Goal: Information Seeking & Learning: Learn about a topic

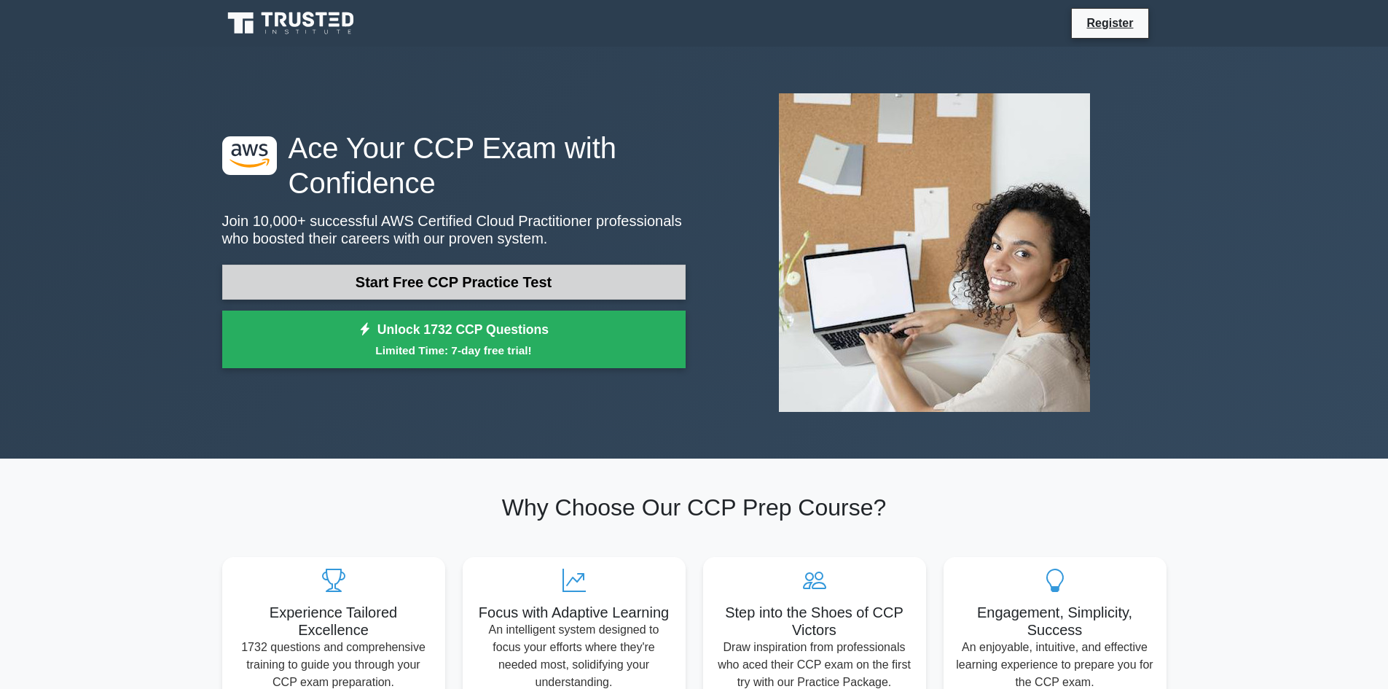
click at [473, 280] on link "Start Free CCP Practice Test" at bounding box center [453, 281] width 463 height 35
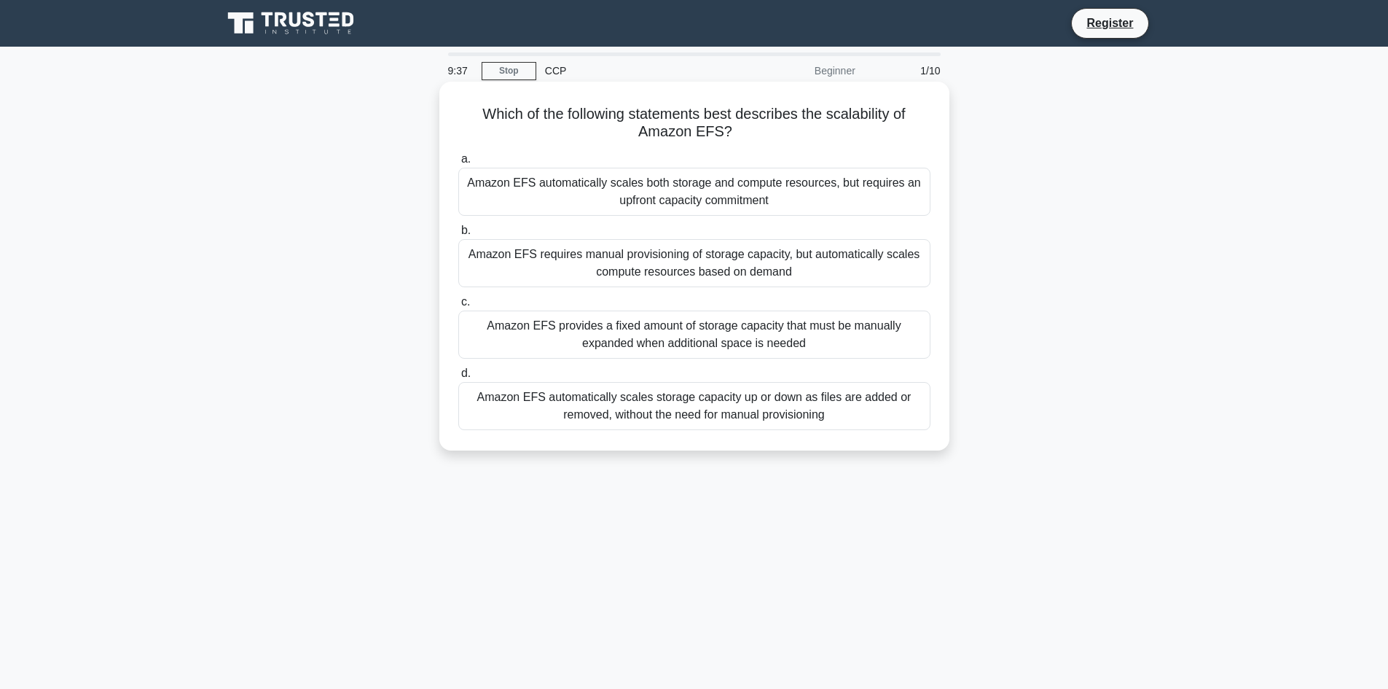
click at [627, 393] on div "Amazon EFS automatically scales storage capacity up or down as files are added …" at bounding box center [694, 406] width 472 height 48
click at [458, 378] on input "d. Amazon EFS automatically scales storage capacity up or down as files are add…" at bounding box center [458, 373] width 0 height 9
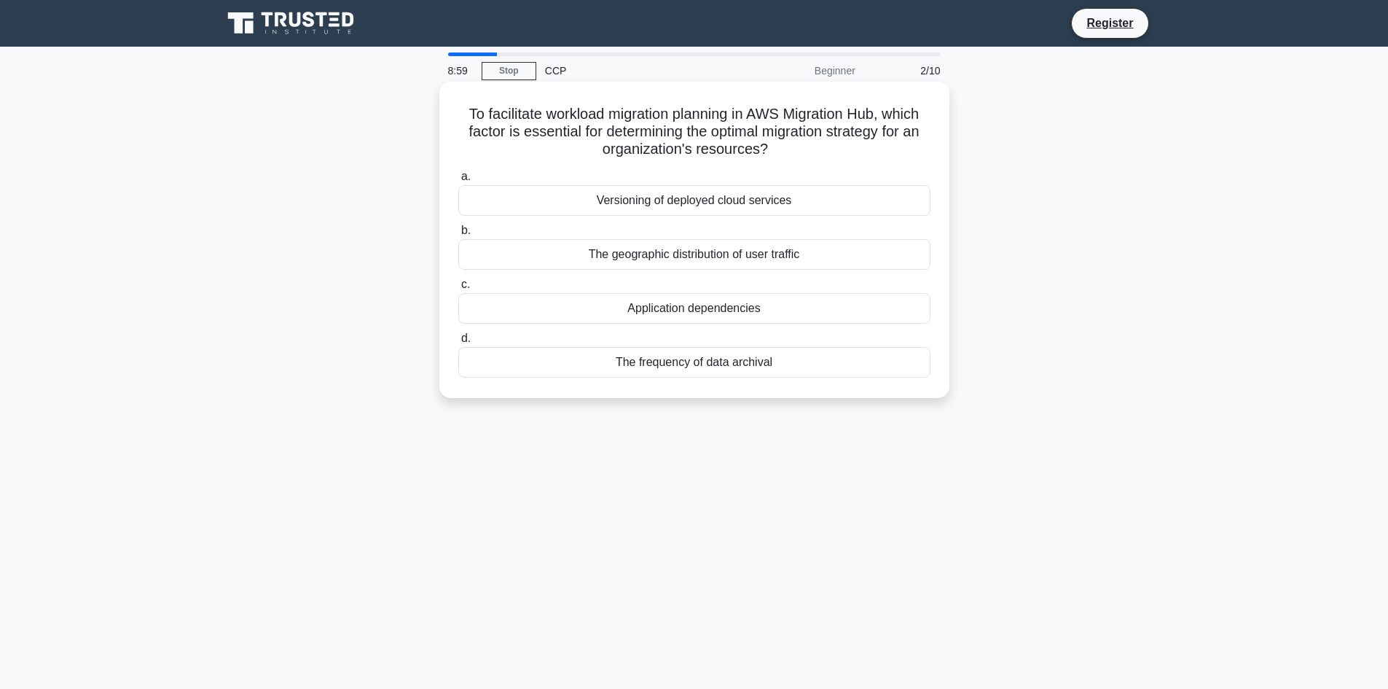
click at [600, 264] on div "The geographic distribution of user traffic" at bounding box center [694, 254] width 472 height 31
click at [458, 235] on input "b. The geographic distribution of user traffic" at bounding box center [458, 230] width 0 height 9
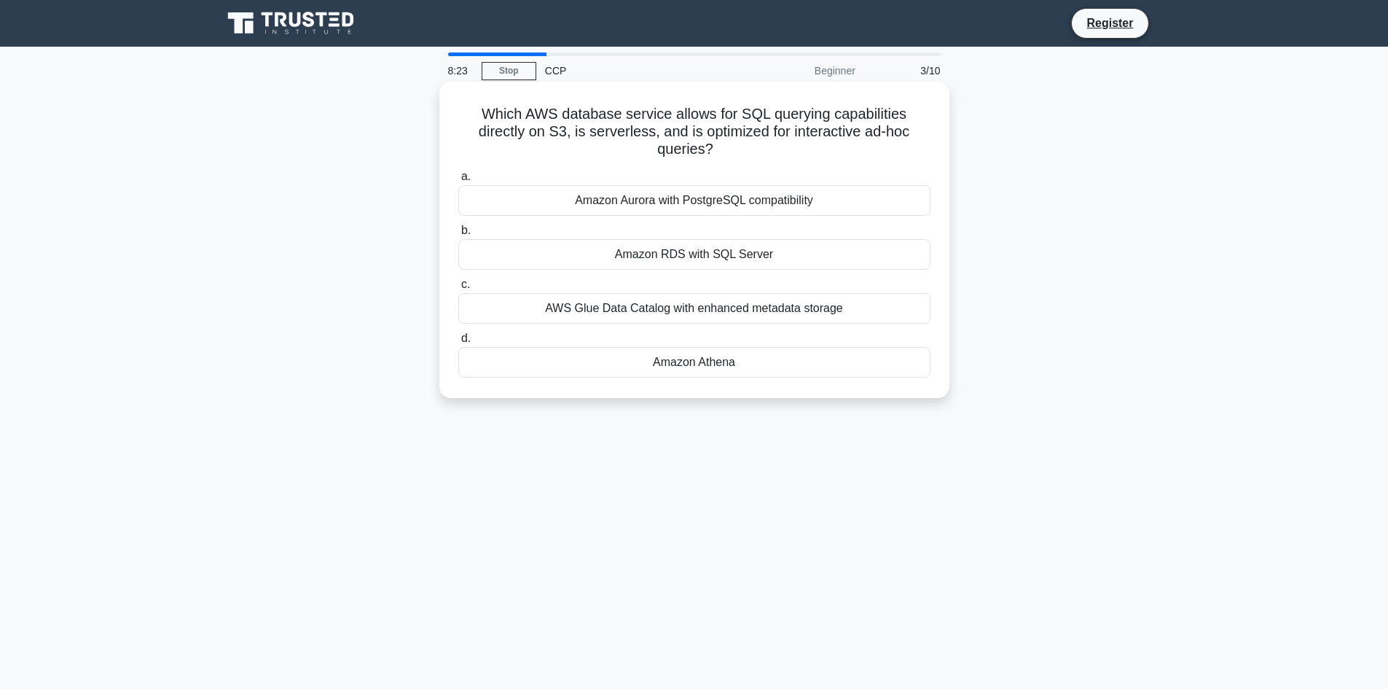
click at [737, 358] on div "Amazon Athena" at bounding box center [694, 362] width 472 height 31
click at [458, 343] on input "d. Amazon Athena" at bounding box center [458, 338] width 0 height 9
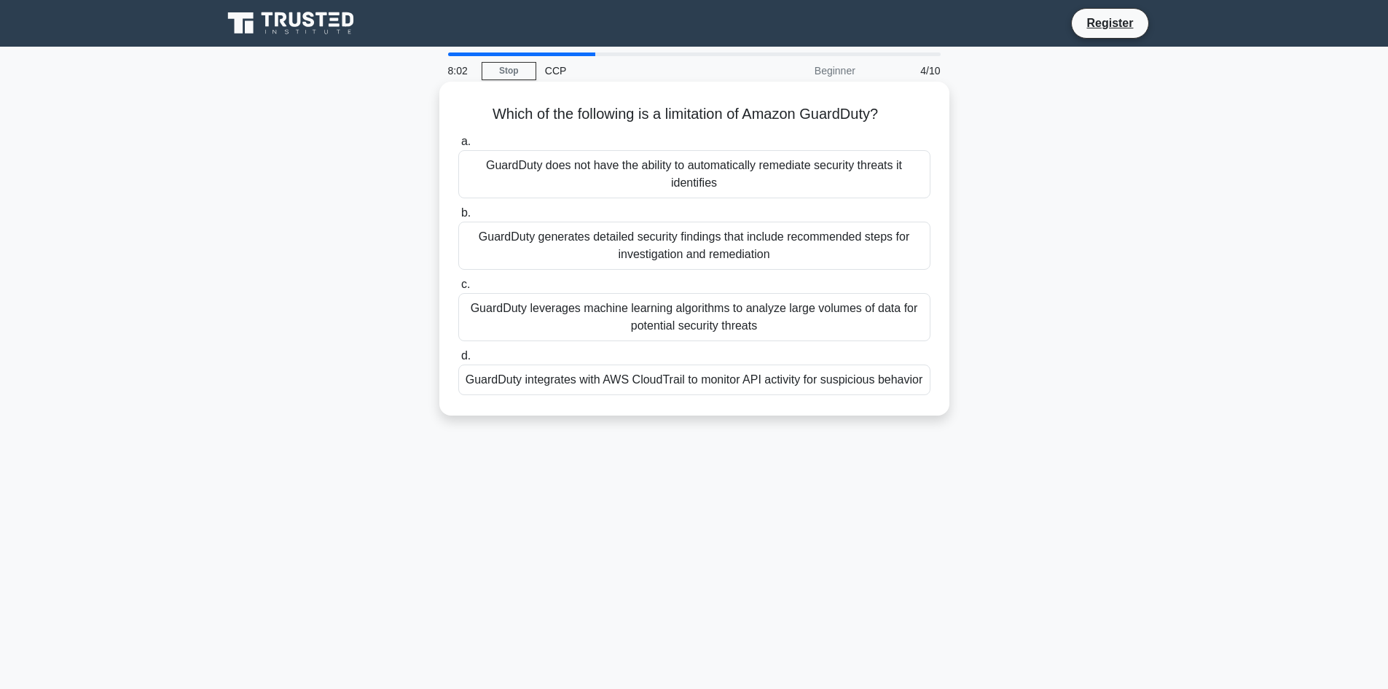
click at [725, 248] on div "GuardDuty generates detailed security findings that include recommended steps f…" at bounding box center [694, 246] width 472 height 48
click at [458, 218] on input "b. GuardDuty generates detailed security findings that include recommended step…" at bounding box center [458, 212] width 0 height 9
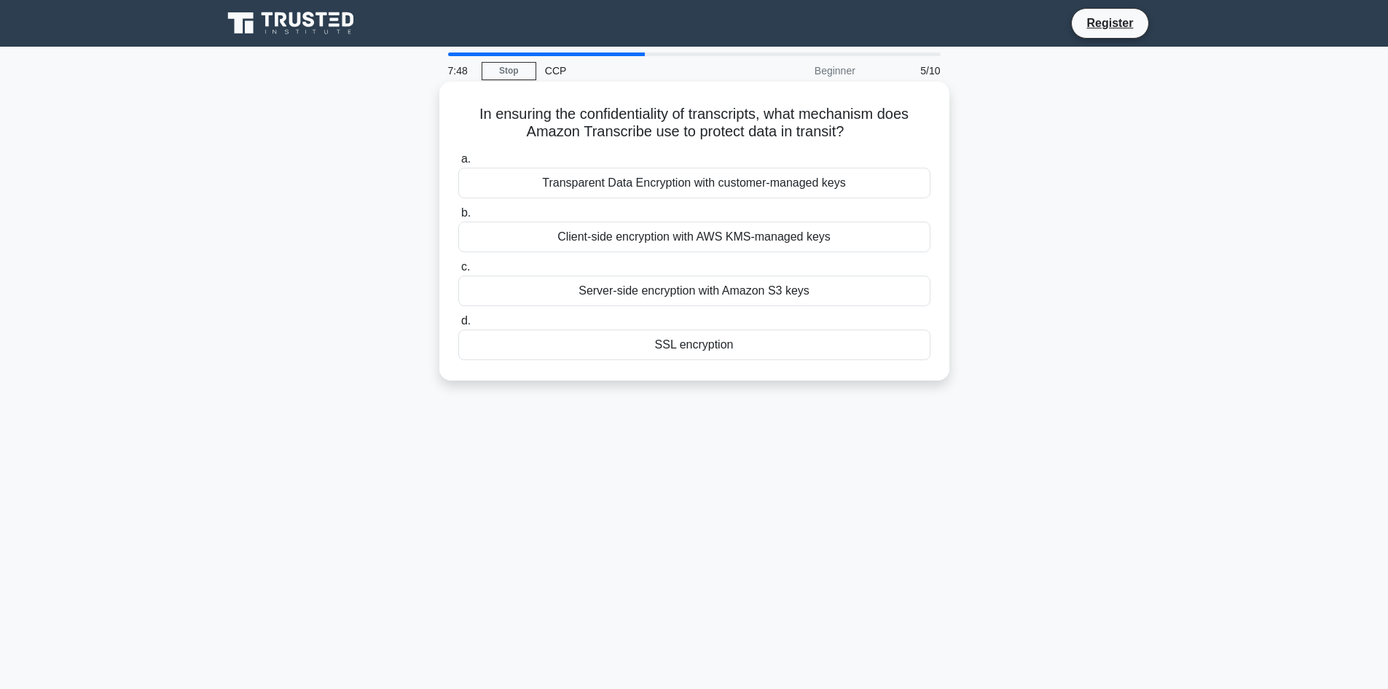
click at [752, 240] on div "Client-side encryption with AWS KMS-managed keys" at bounding box center [694, 237] width 472 height 31
click at [458, 218] on input "b. Client-side encryption with AWS KMS-managed keys" at bounding box center [458, 212] width 0 height 9
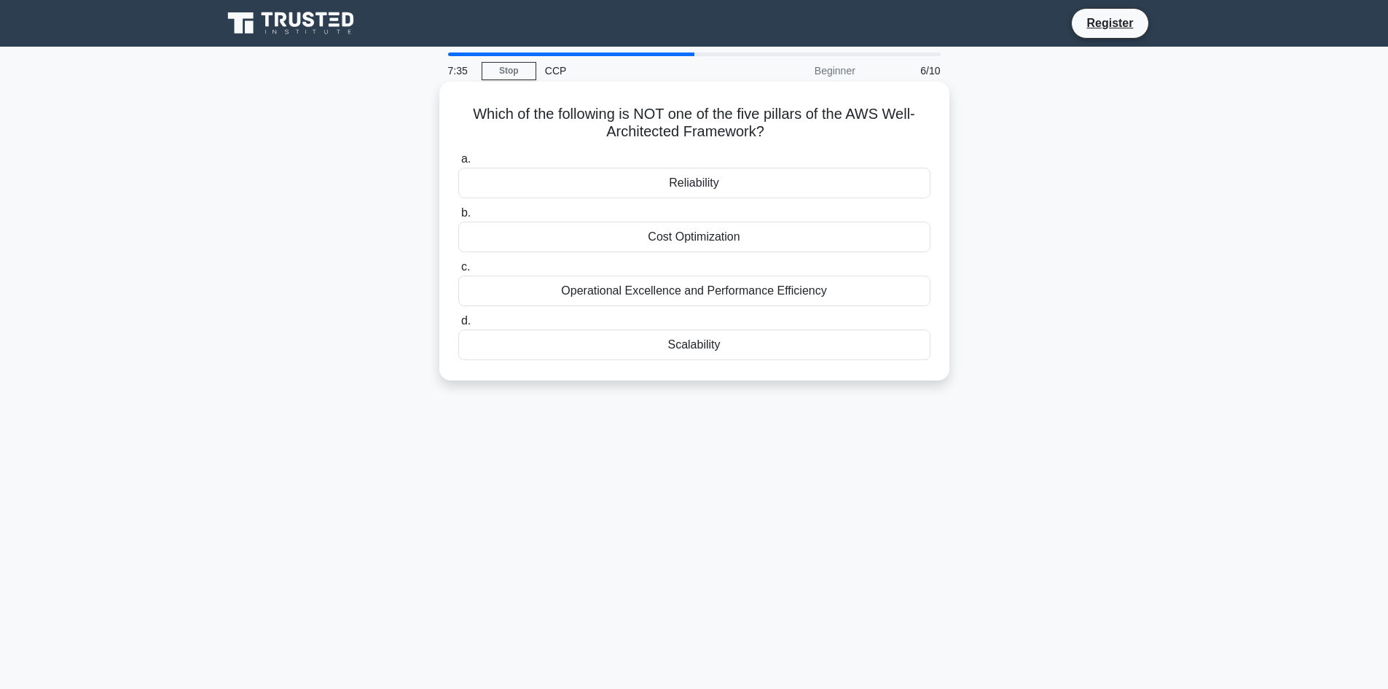
click at [767, 344] on div "Scalability" at bounding box center [694, 344] width 472 height 31
click at [458, 326] on input "d. Scalability" at bounding box center [458, 320] width 0 height 9
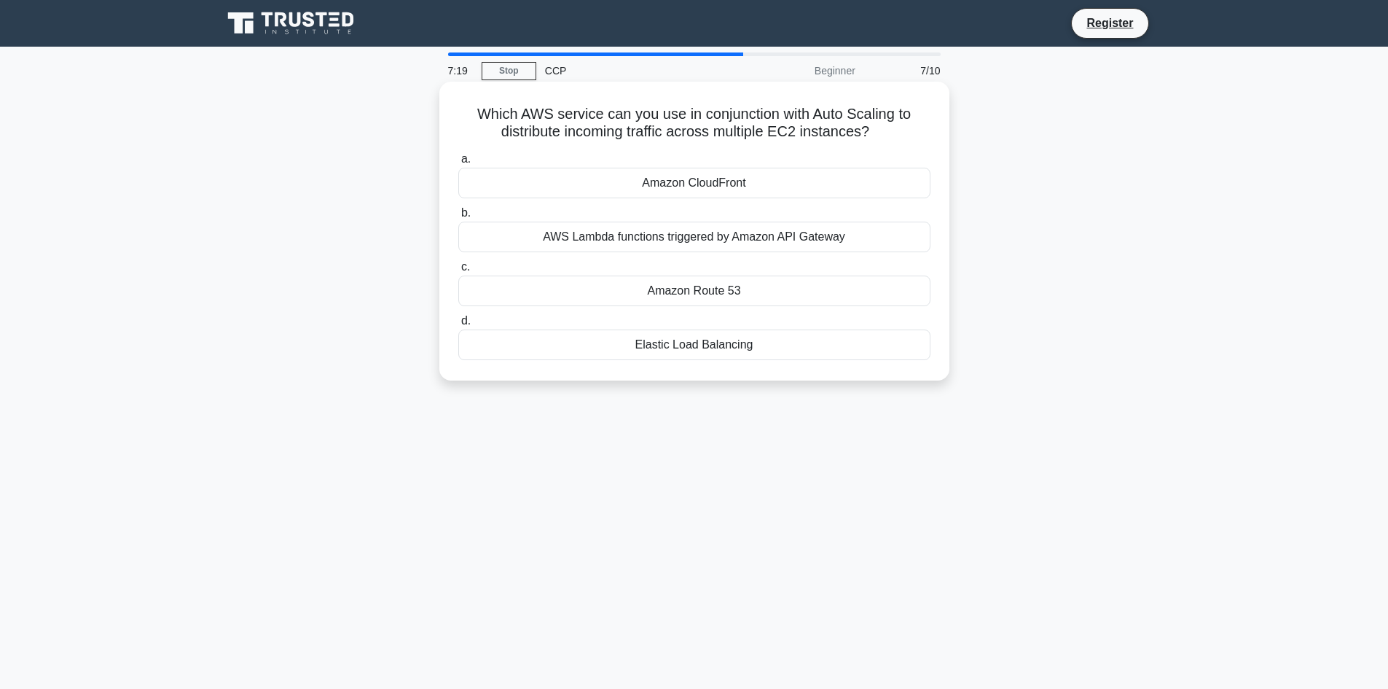
click at [729, 348] on div "Elastic Load Balancing" at bounding box center [694, 344] width 472 height 31
click at [458, 326] on input "d. Elastic Load Balancing" at bounding box center [458, 320] width 0 height 9
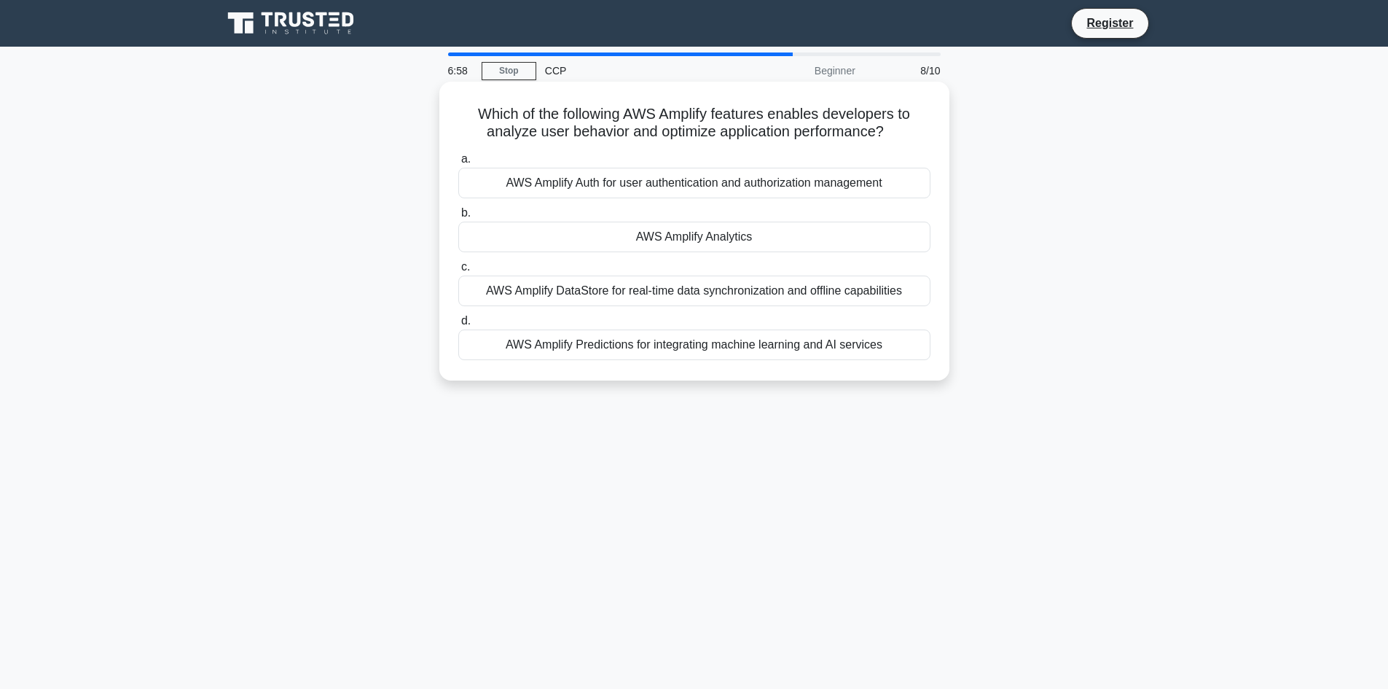
click at [740, 243] on div "AWS Amplify Analytics" at bounding box center [694, 237] width 472 height 31
click at [458, 218] on input "b. AWS Amplify Analytics" at bounding box center [458, 212] width 0 height 9
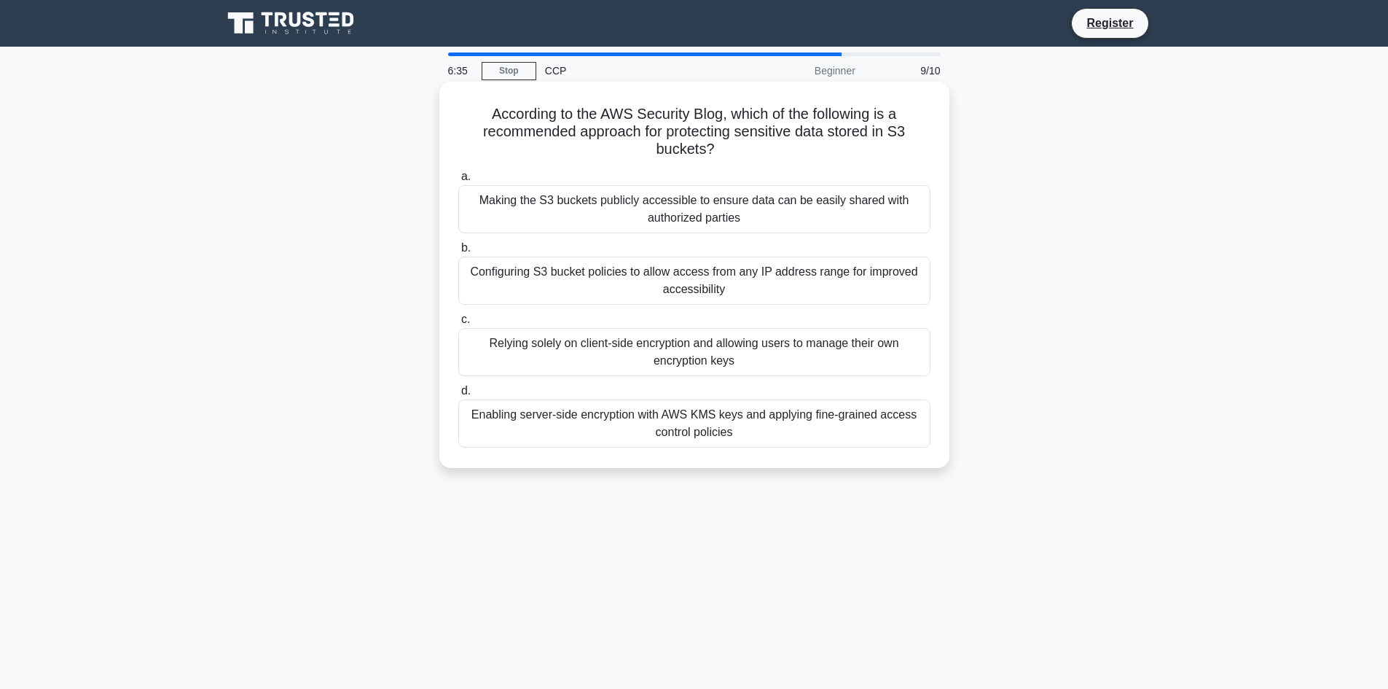
click at [734, 423] on div "Enabling server-side encryption with AWS KMS keys and applying fine-grained acc…" at bounding box center [694, 423] width 472 height 48
click at [458, 396] on input "d. Enabling server-side encryption with AWS KMS keys and applying fine-grained …" at bounding box center [458, 390] width 0 height 9
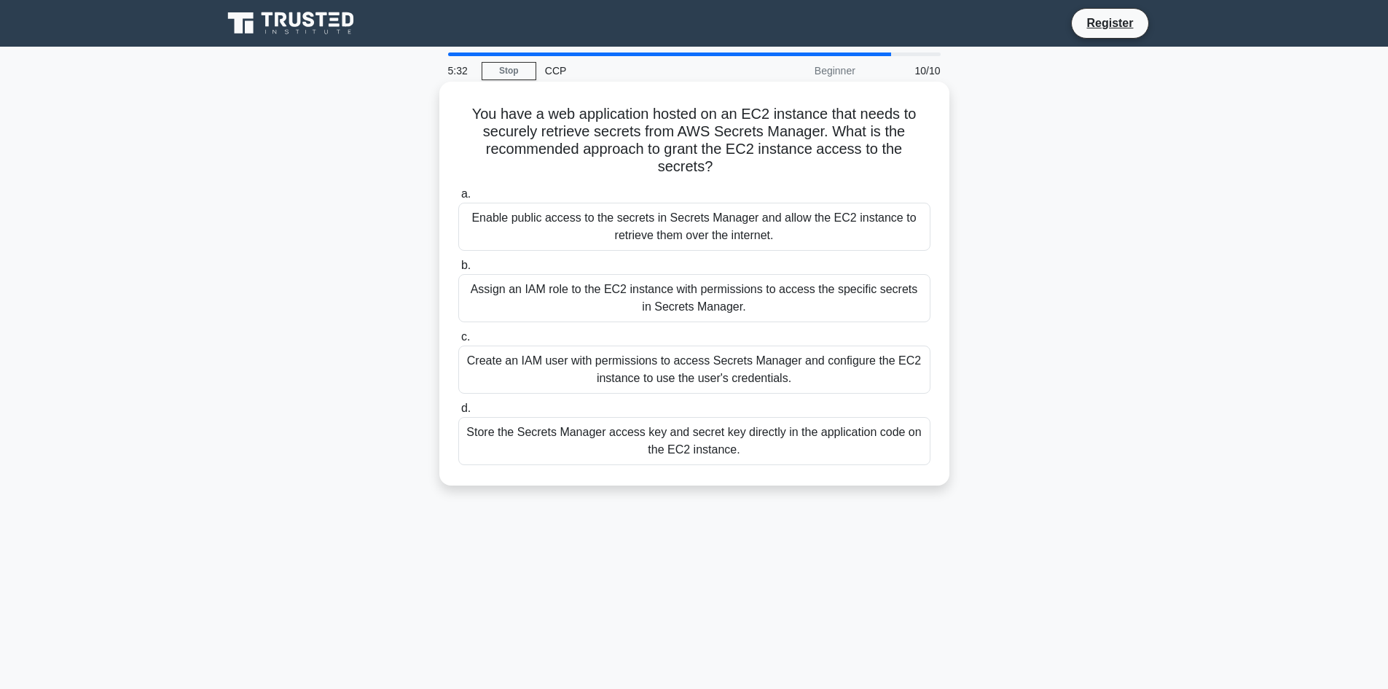
click at [658, 297] on div "Assign an IAM role to the EC2 instance with permissions to access the specific …" at bounding box center [694, 298] width 472 height 48
click at [458, 270] on input "b. Assign an IAM role to the EC2 instance with permissions to access the specif…" at bounding box center [458, 265] width 0 height 9
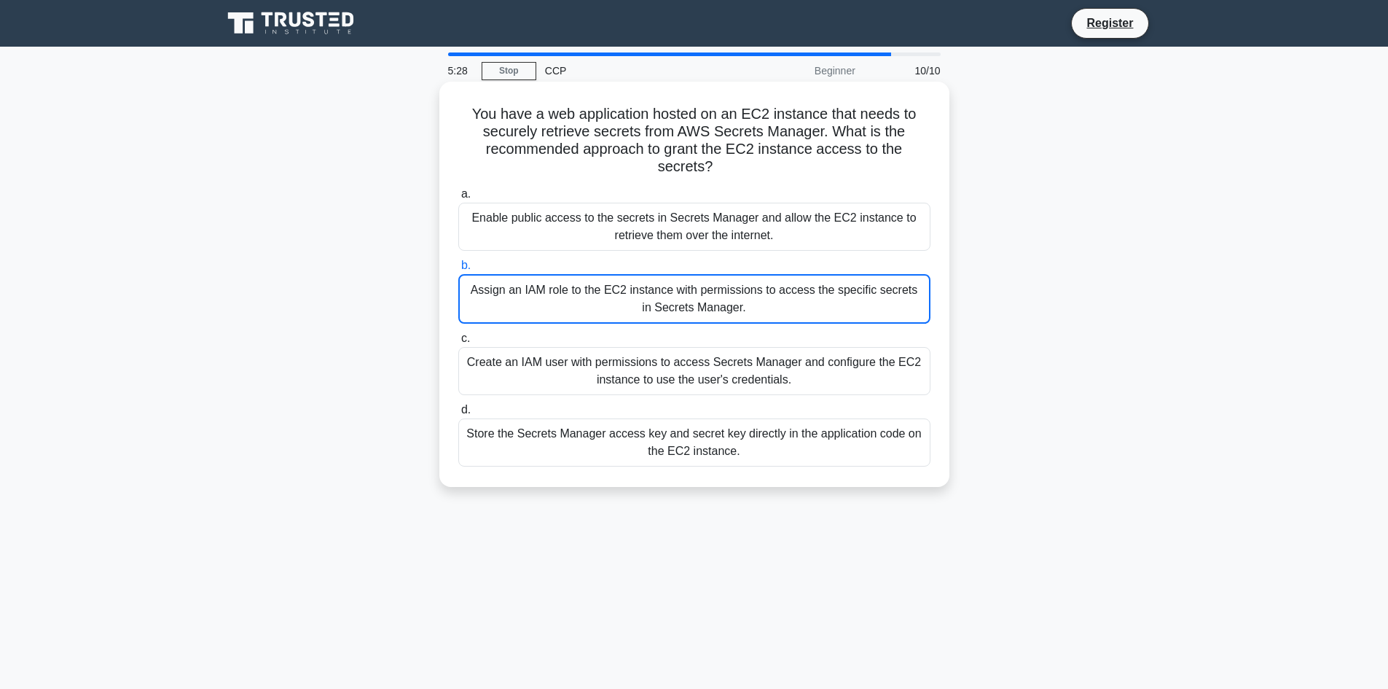
click at [658, 298] on div "Assign an IAM role to the EC2 instance with permissions to access the specific …" at bounding box center [694, 299] width 472 height 50
click at [458, 270] on input "b. Assign an IAM role to the EC2 instance with permissions to access the specif…" at bounding box center [458, 265] width 0 height 9
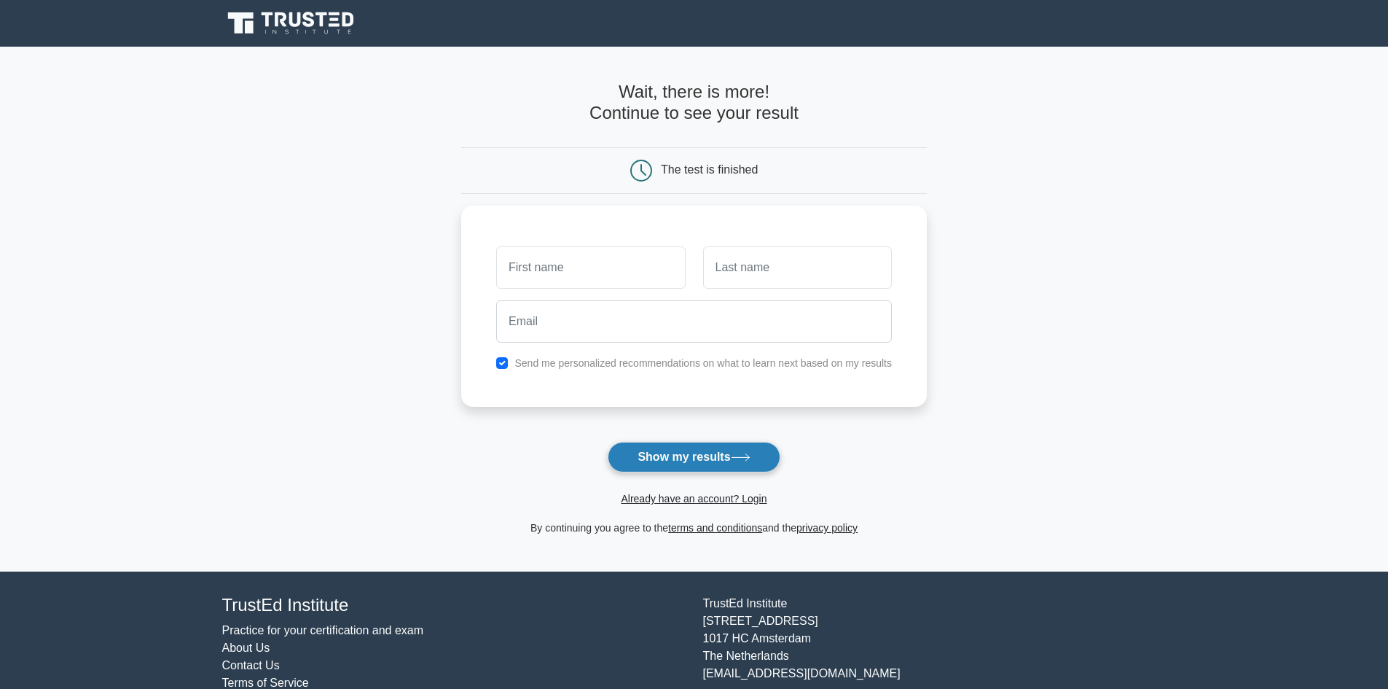
click at [693, 468] on button "Show my results" at bounding box center [694, 457] width 172 height 31
click at [595, 272] on input "text" at bounding box center [590, 264] width 189 height 42
type input "prashanthi"
click at [749, 280] on input "text" at bounding box center [797, 264] width 189 height 42
type input "jakka"
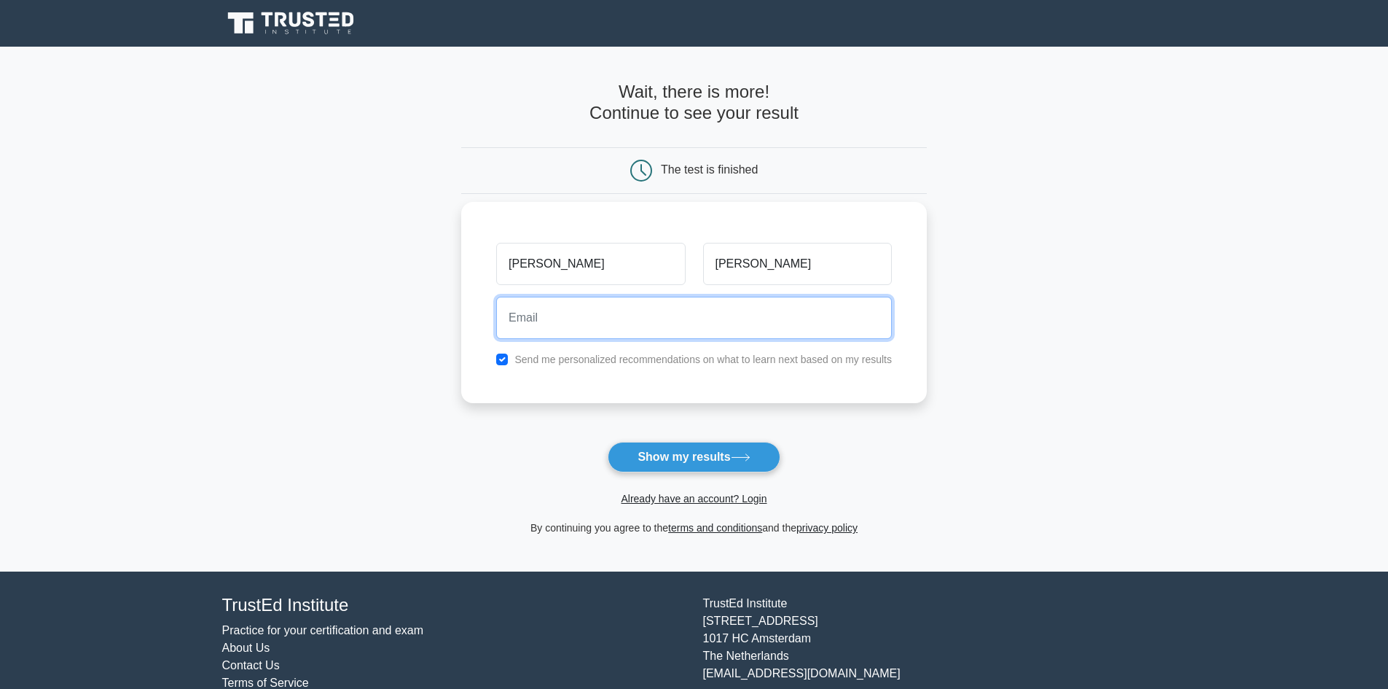
click at [684, 304] on input "email" at bounding box center [694, 318] width 396 height 42
click at [679, 311] on input "prashanthichatgpt" at bounding box center [694, 318] width 396 height 42
type input "prashanthichatgpt@gmail.com"
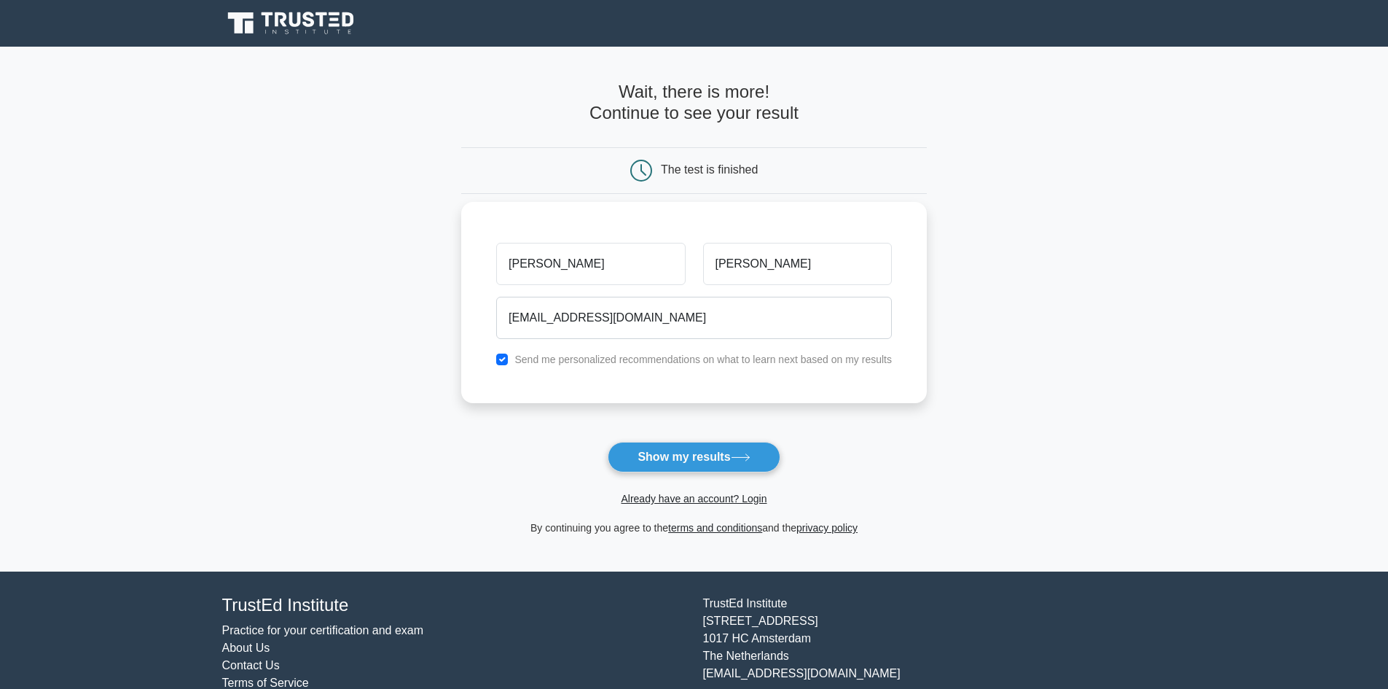
click at [503, 367] on div "Send me personalized recommendations on what to learn next based on my results" at bounding box center [693, 358] width 413 height 17
click at [654, 460] on button "Show my results" at bounding box center [694, 457] width 172 height 31
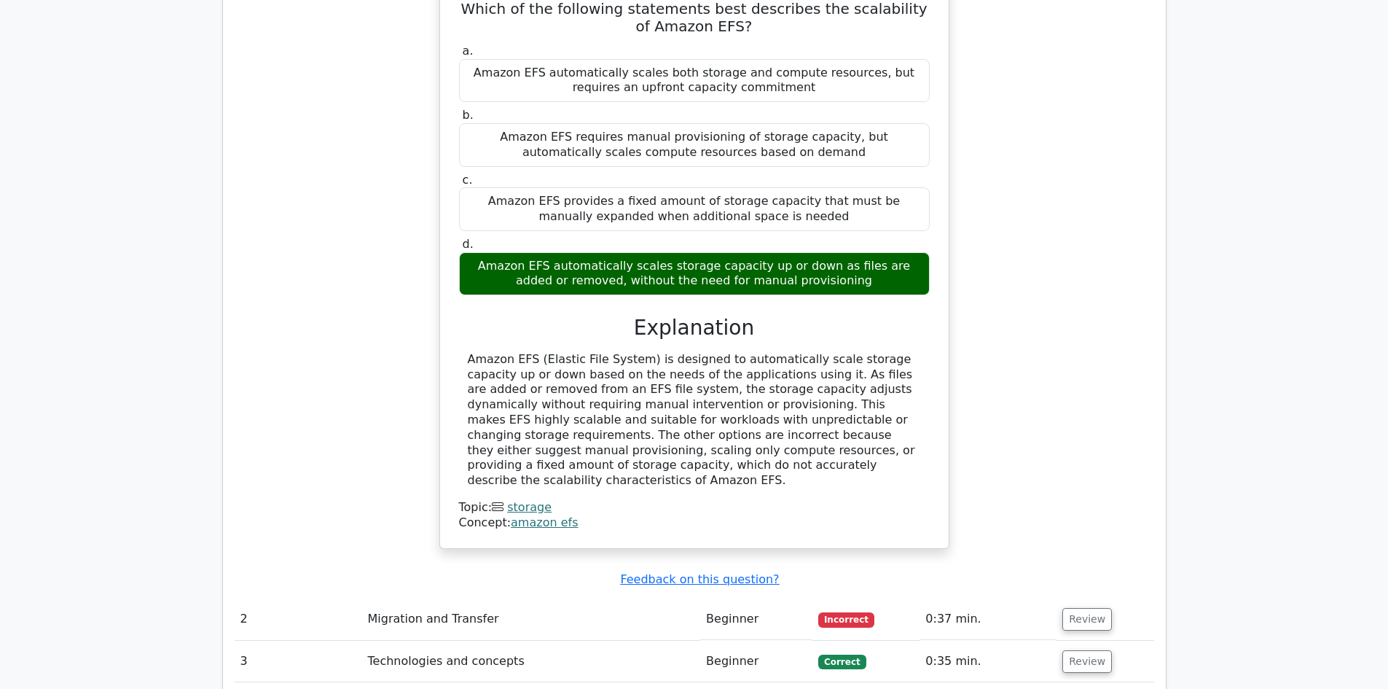
scroll to position [1457, 0]
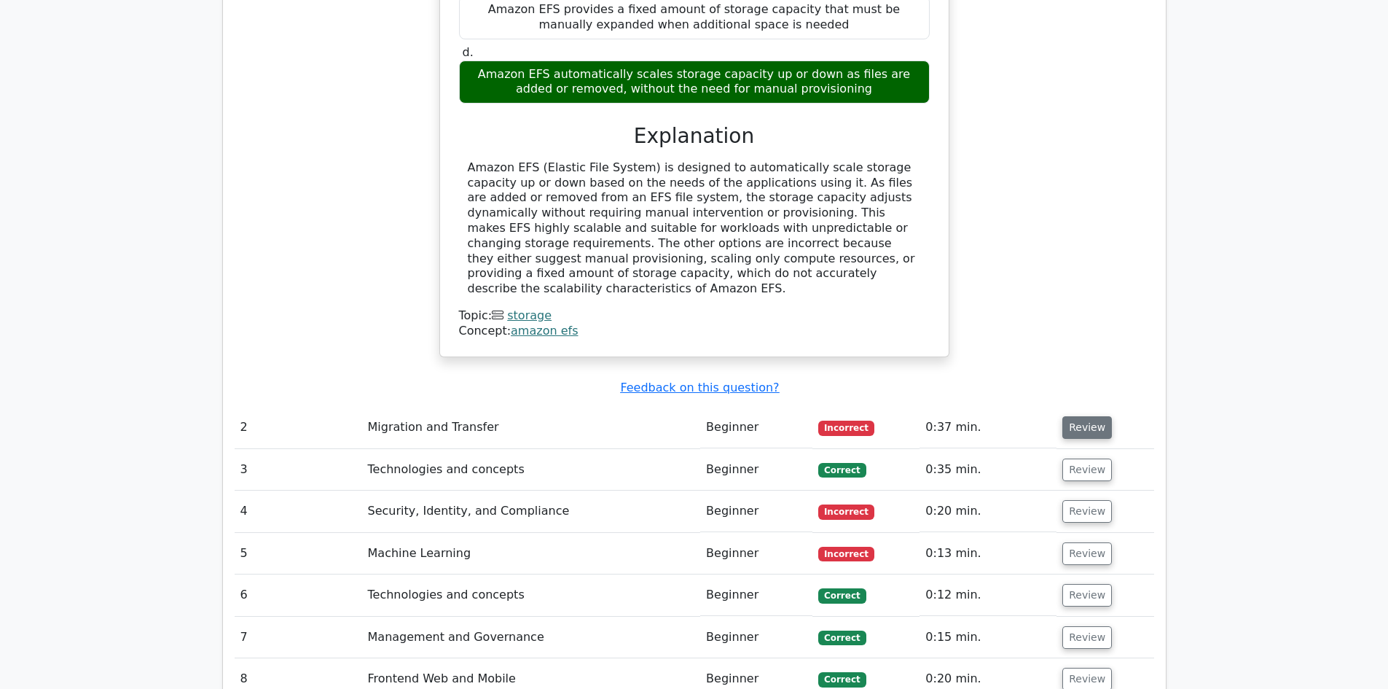
click at [1065, 416] on button "Review" at bounding box center [1087, 427] width 50 height 23
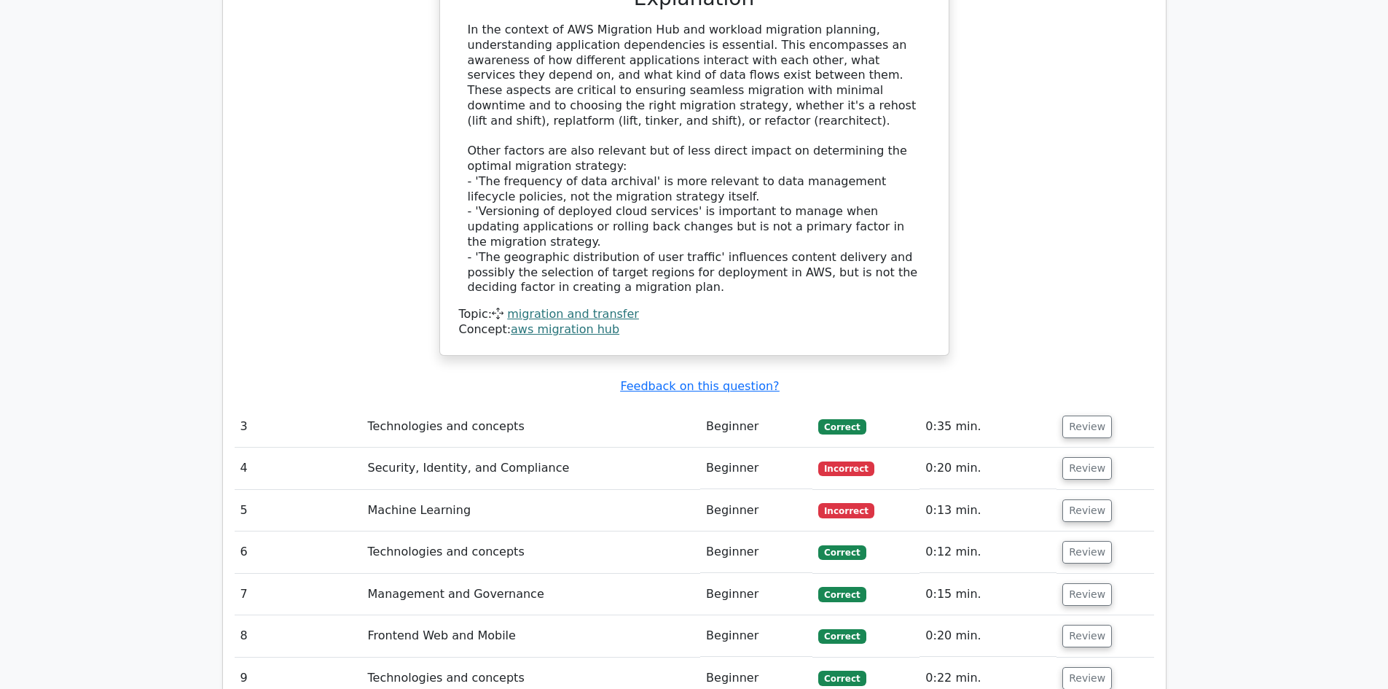
scroll to position [2259, 0]
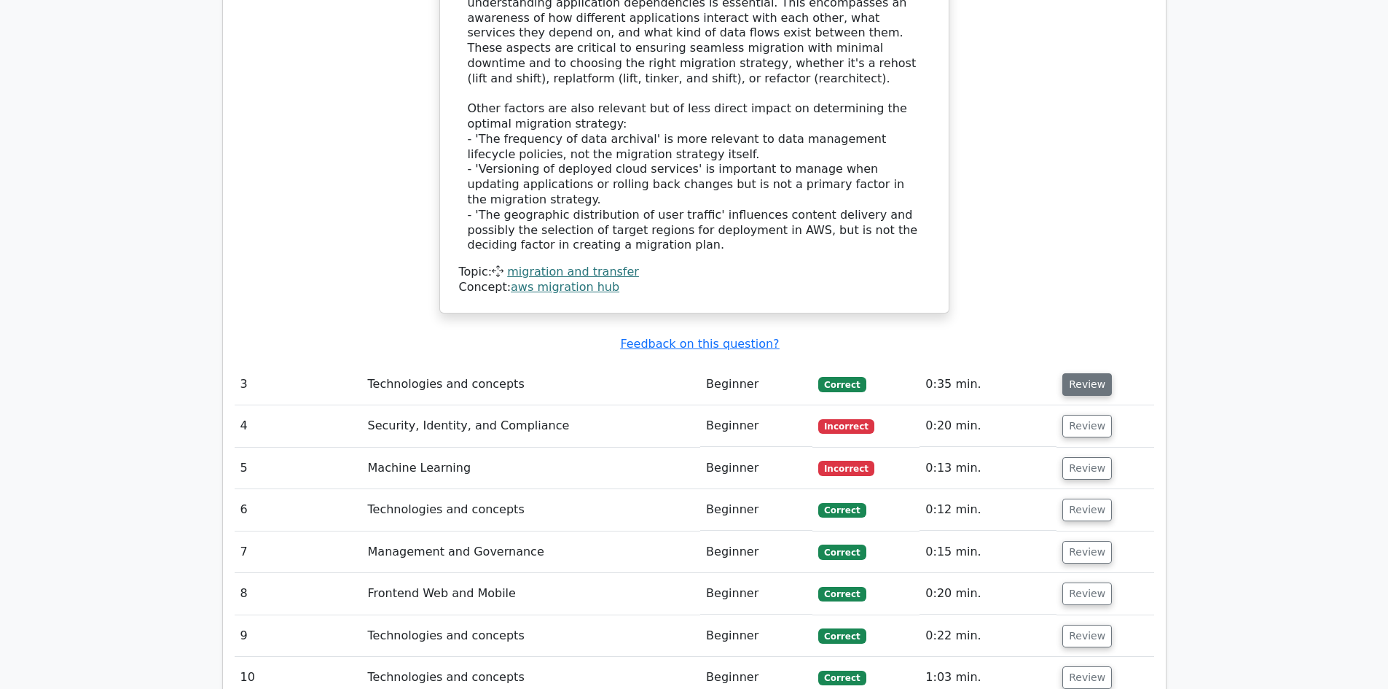
click at [1092, 373] on button "Review" at bounding box center [1087, 384] width 50 height 23
click at [1096, 373] on button "Review" at bounding box center [1087, 384] width 50 height 23
click at [1078, 373] on button "Review" at bounding box center [1087, 384] width 50 height 23
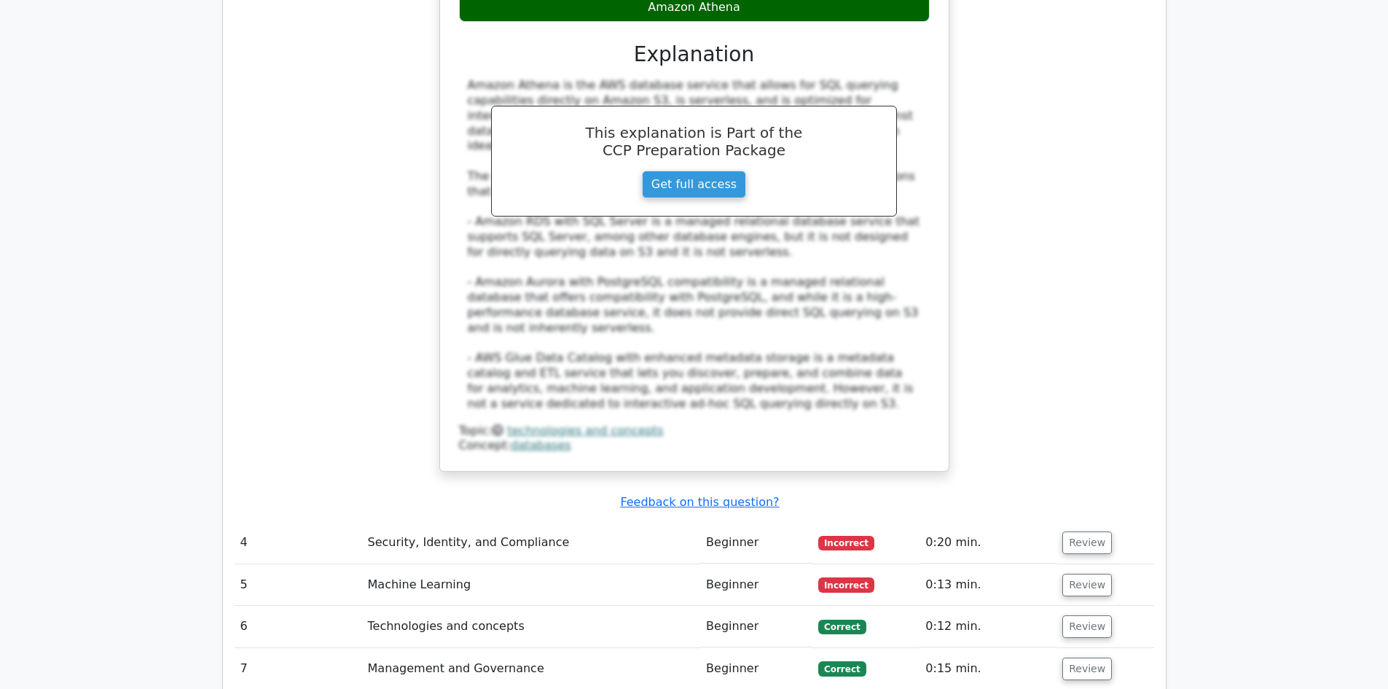
scroll to position [3060, 0]
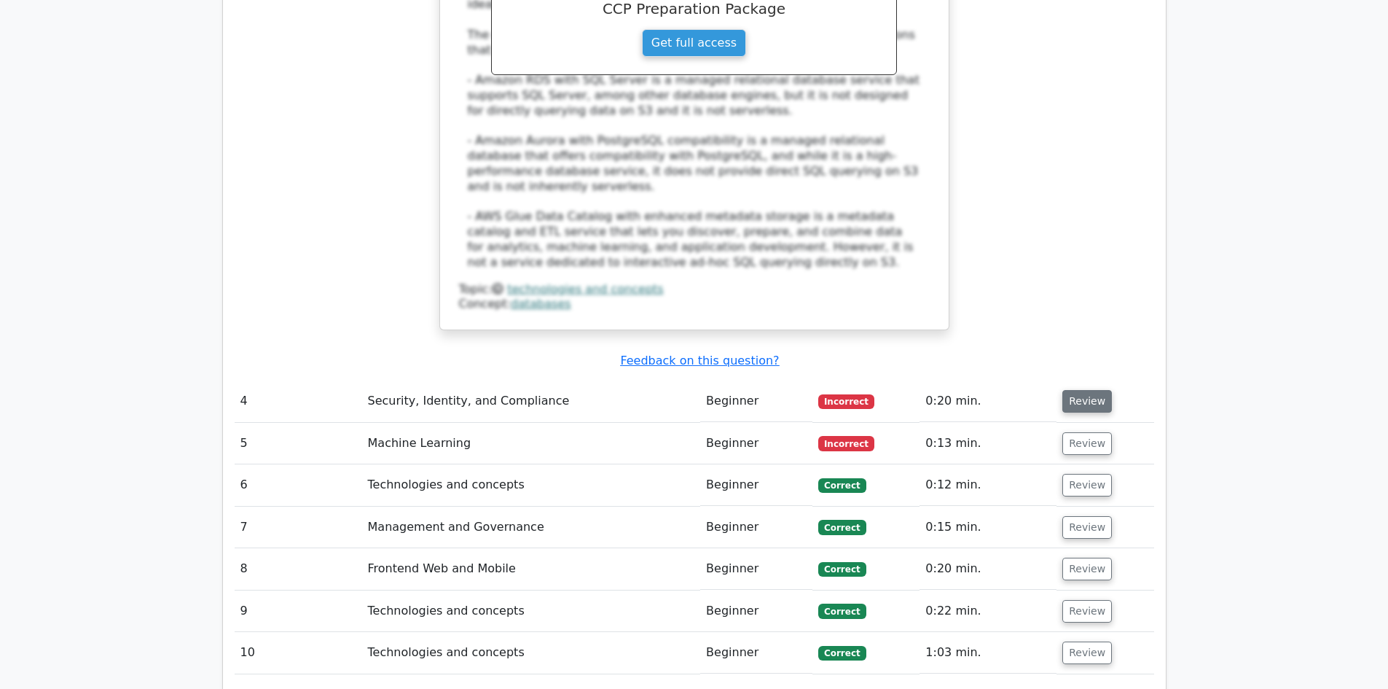
click at [1092, 390] on button "Review" at bounding box center [1087, 401] width 50 height 23
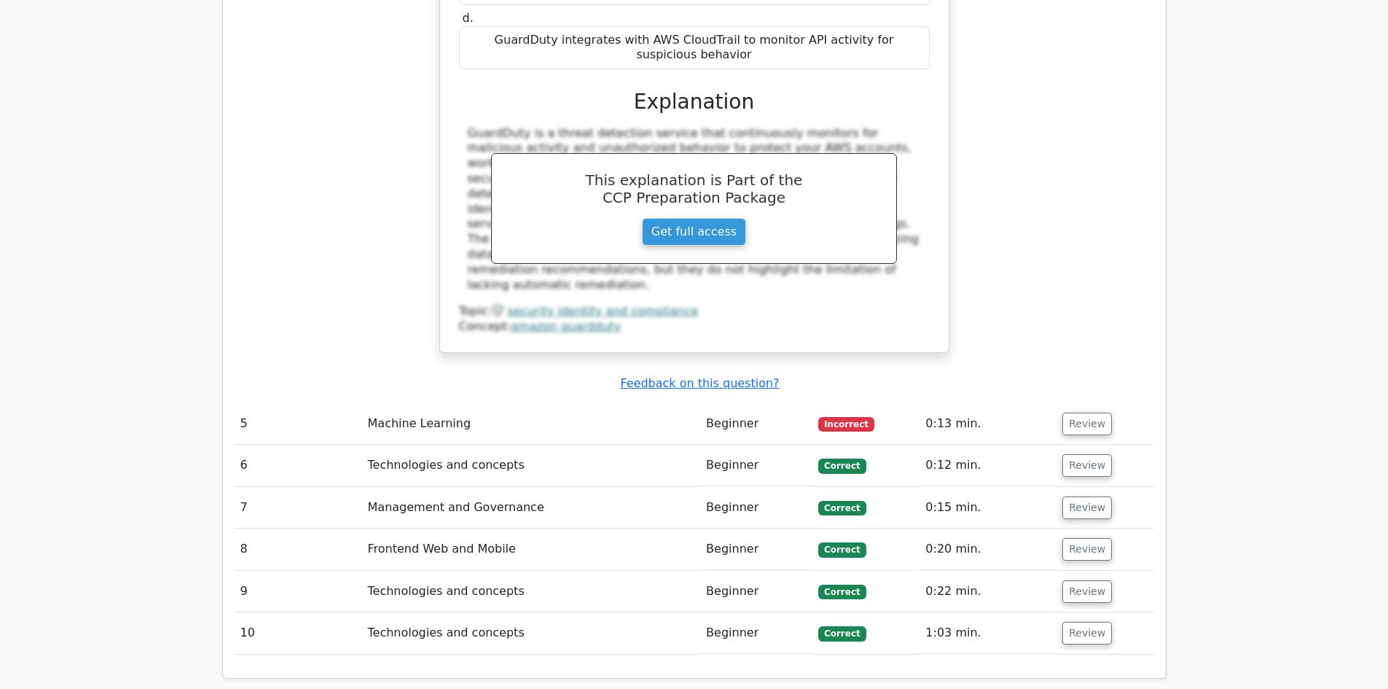
scroll to position [3716, 0]
click at [1093, 412] on button "Review" at bounding box center [1087, 423] width 50 height 23
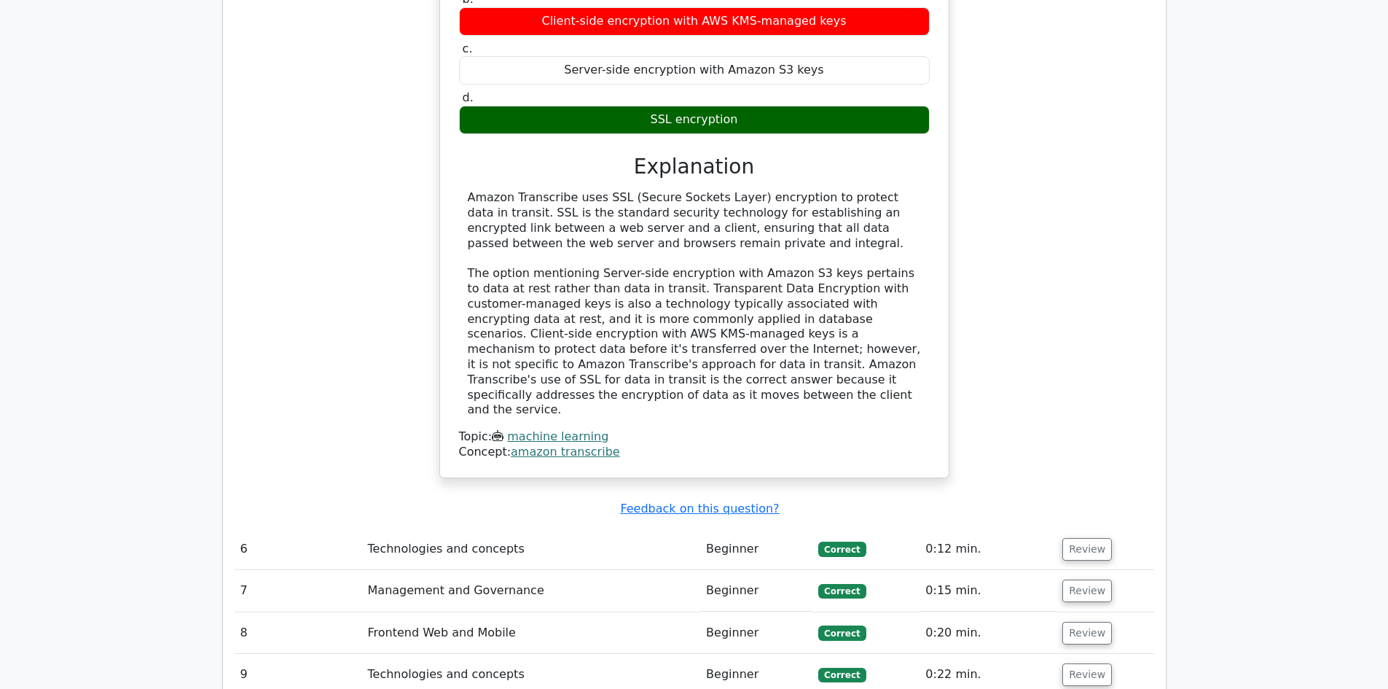
scroll to position [4372, 0]
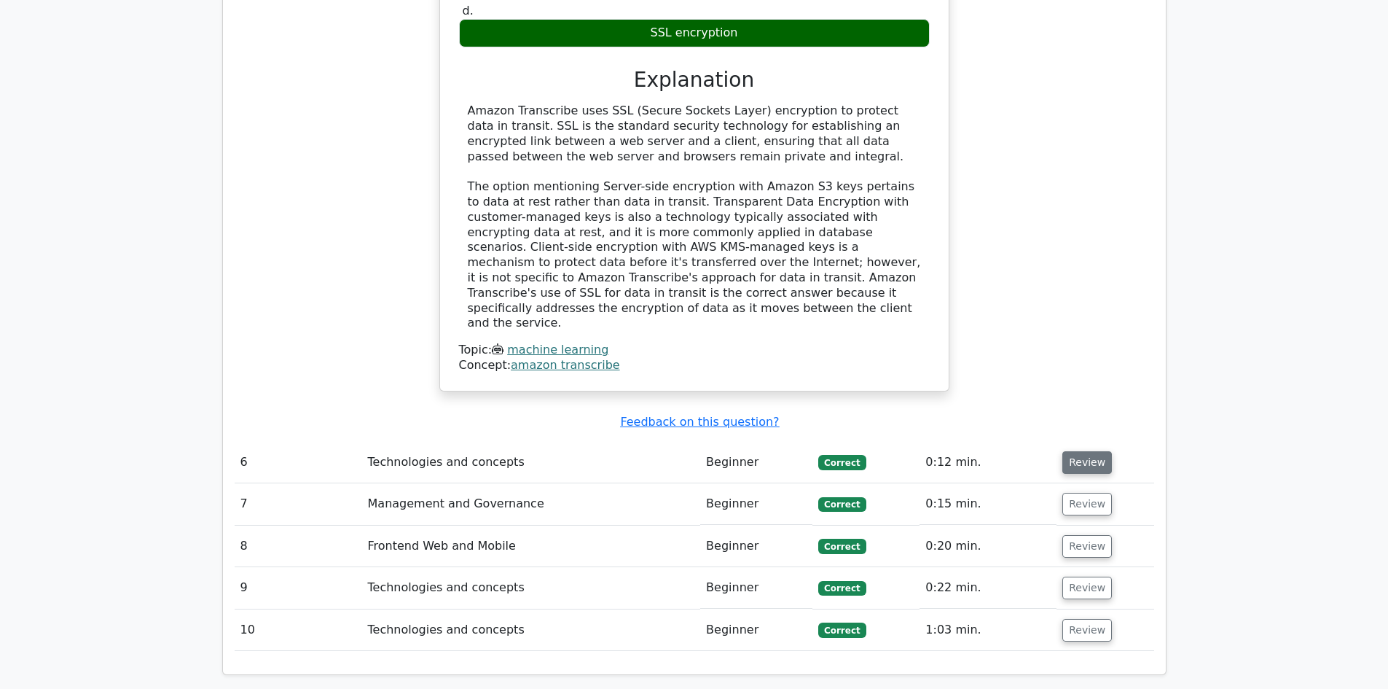
click at [1088, 451] on button "Review" at bounding box center [1087, 462] width 50 height 23
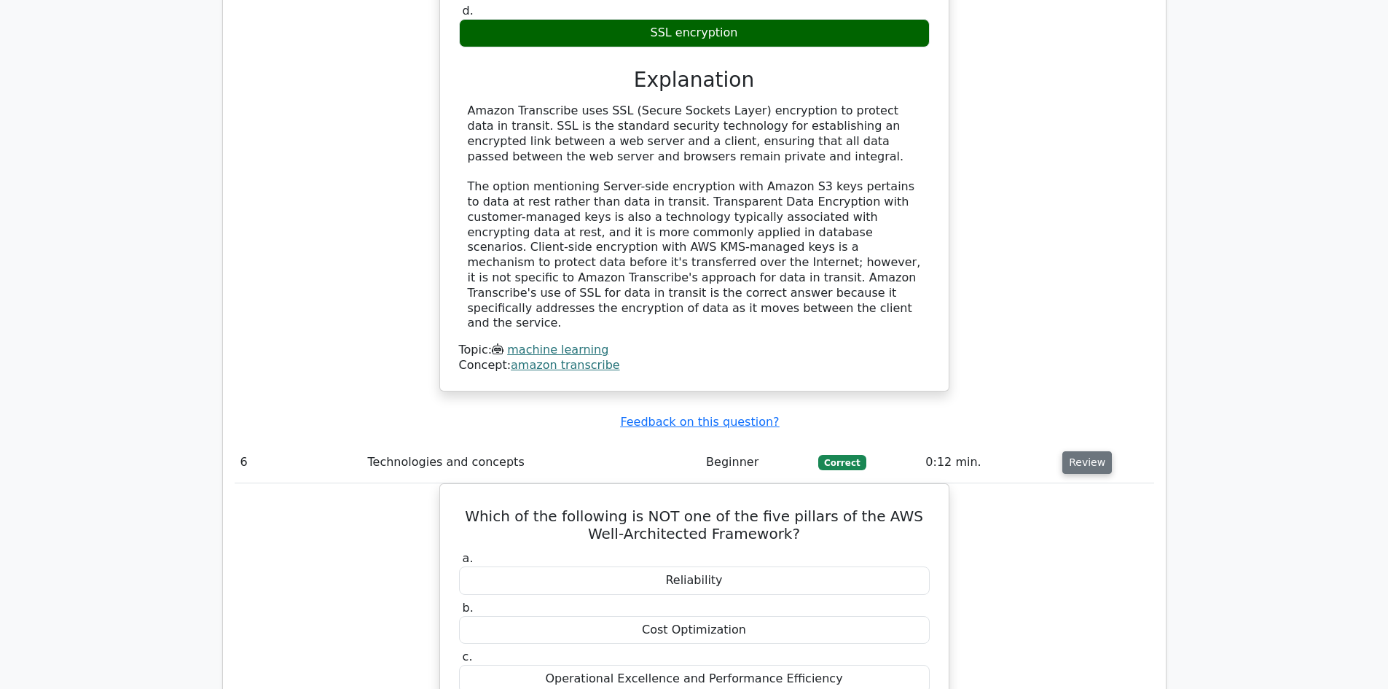
click at [1073, 451] on button "Review" at bounding box center [1087, 462] width 50 height 23
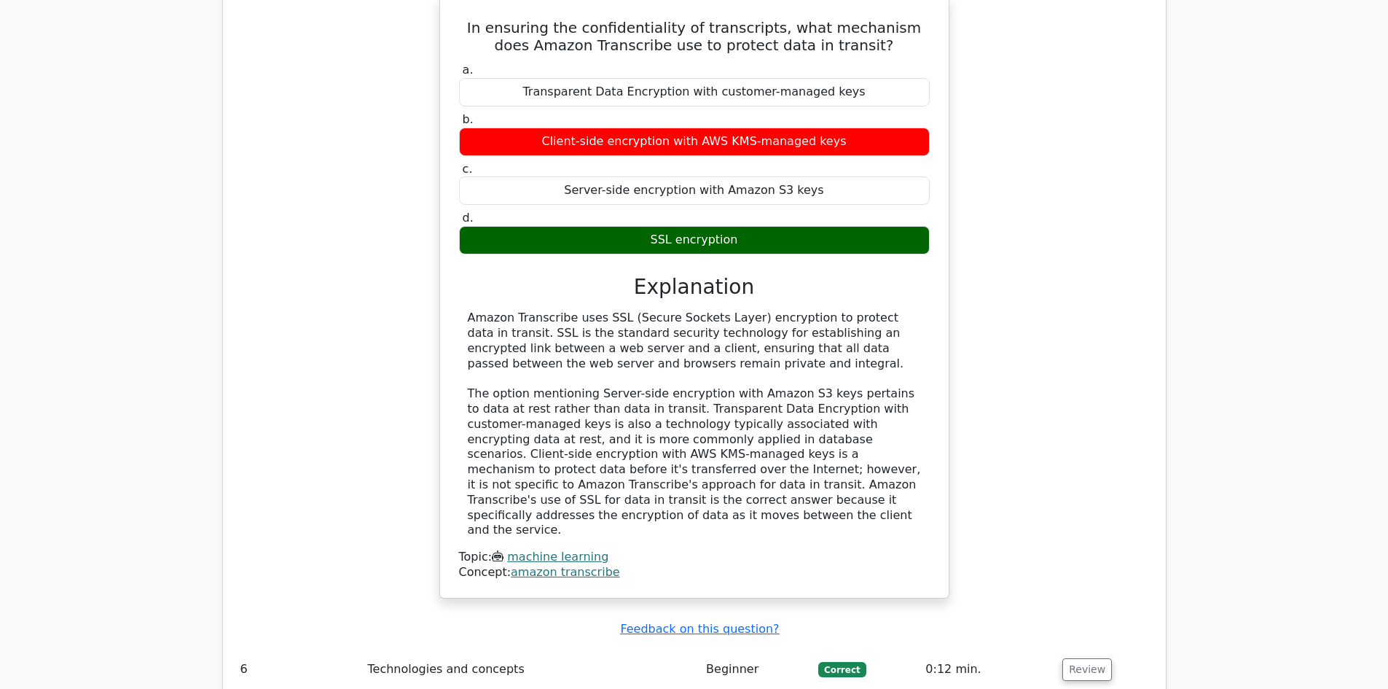
scroll to position [4445, 0]
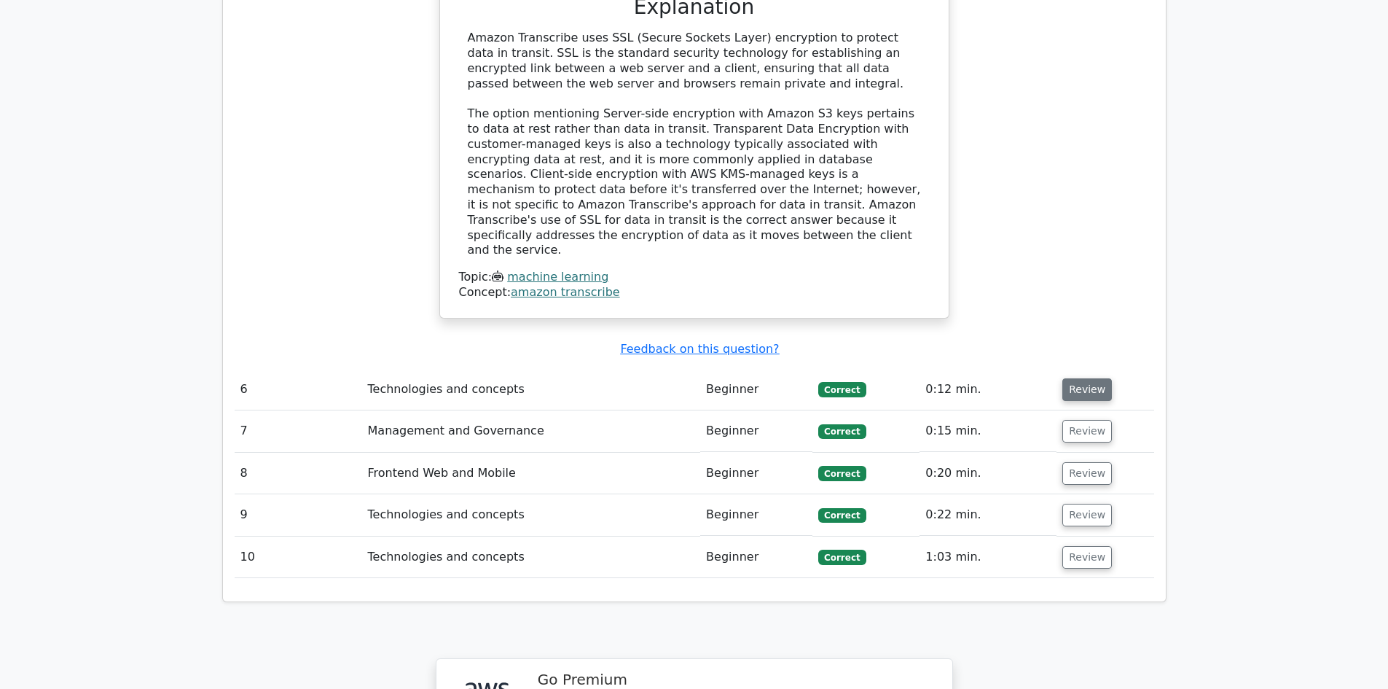
click at [1078, 378] on button "Review" at bounding box center [1087, 389] width 50 height 23
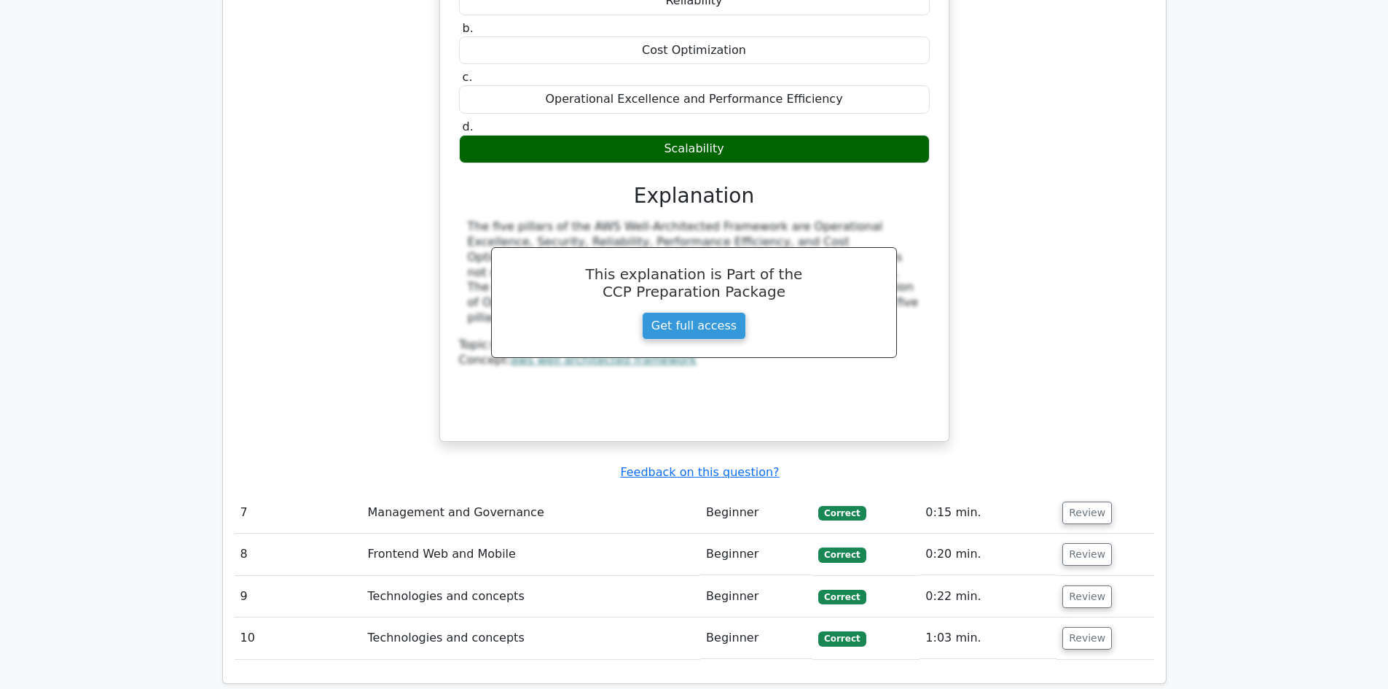
scroll to position [4955, 0]
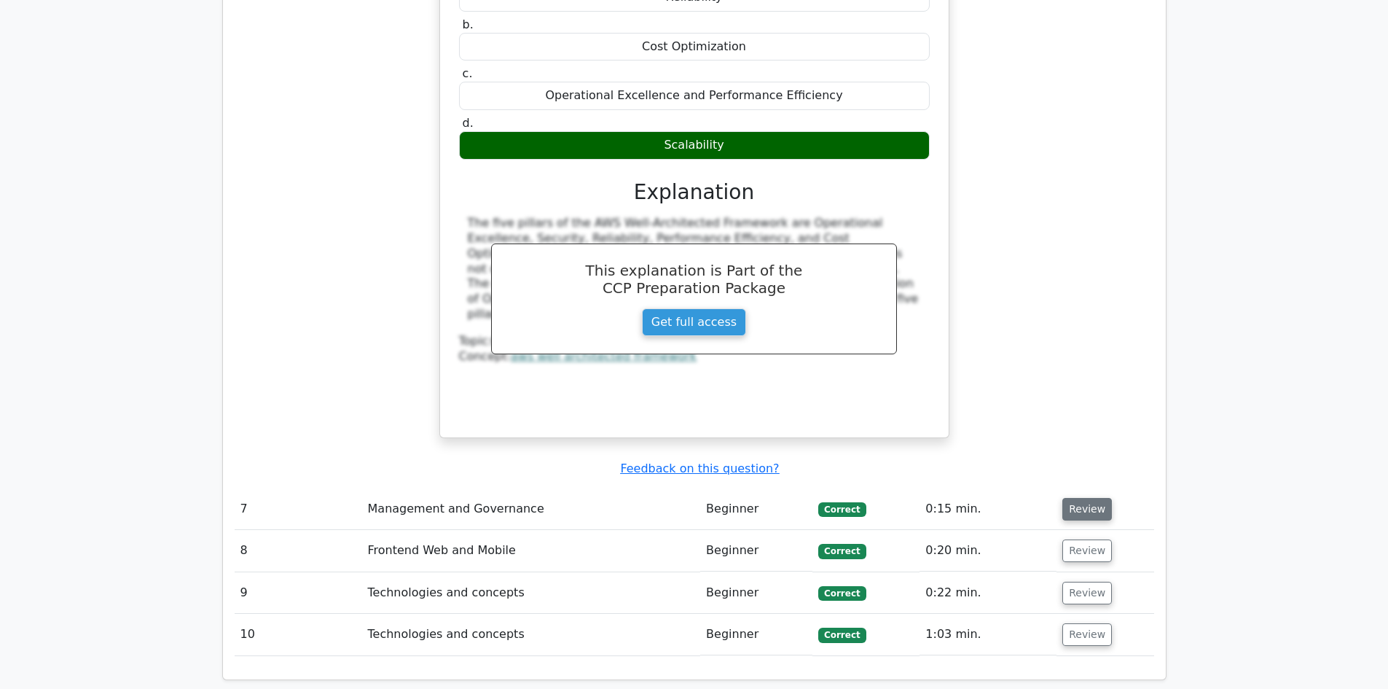
click at [1081, 498] on button "Review" at bounding box center [1087, 509] width 50 height 23
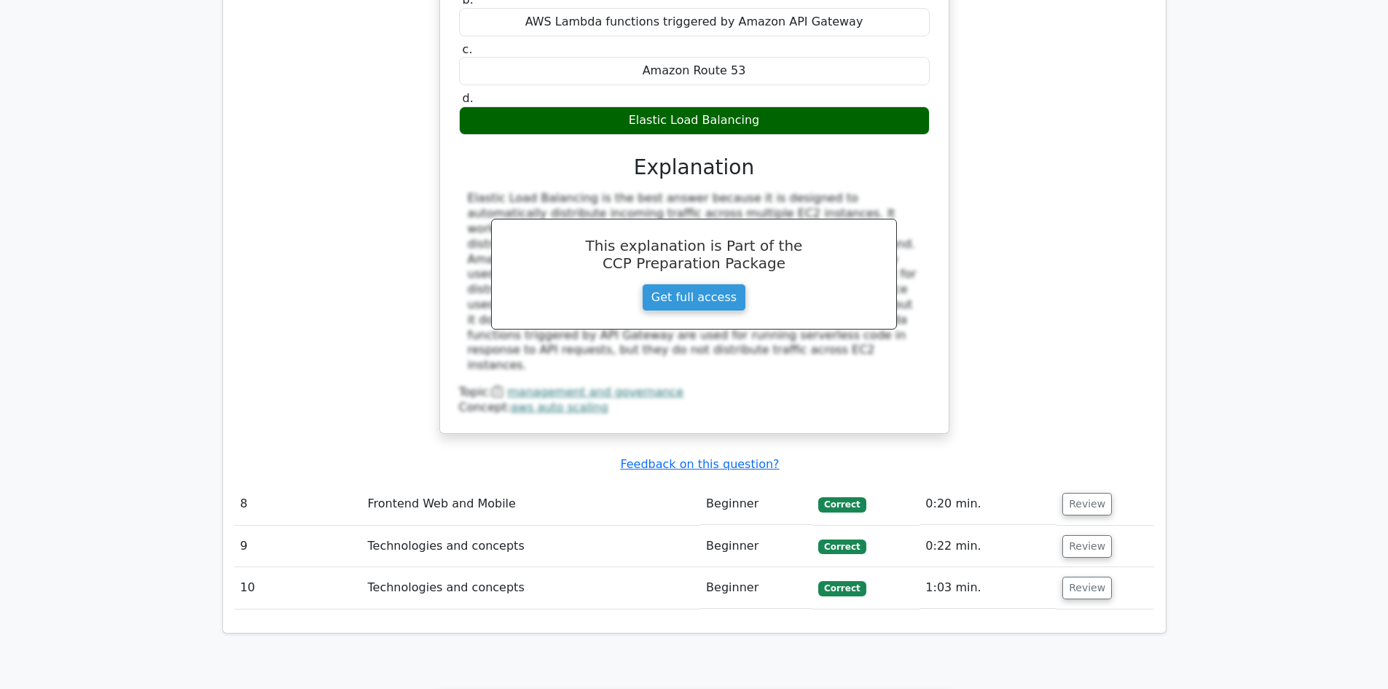
scroll to position [5610, 0]
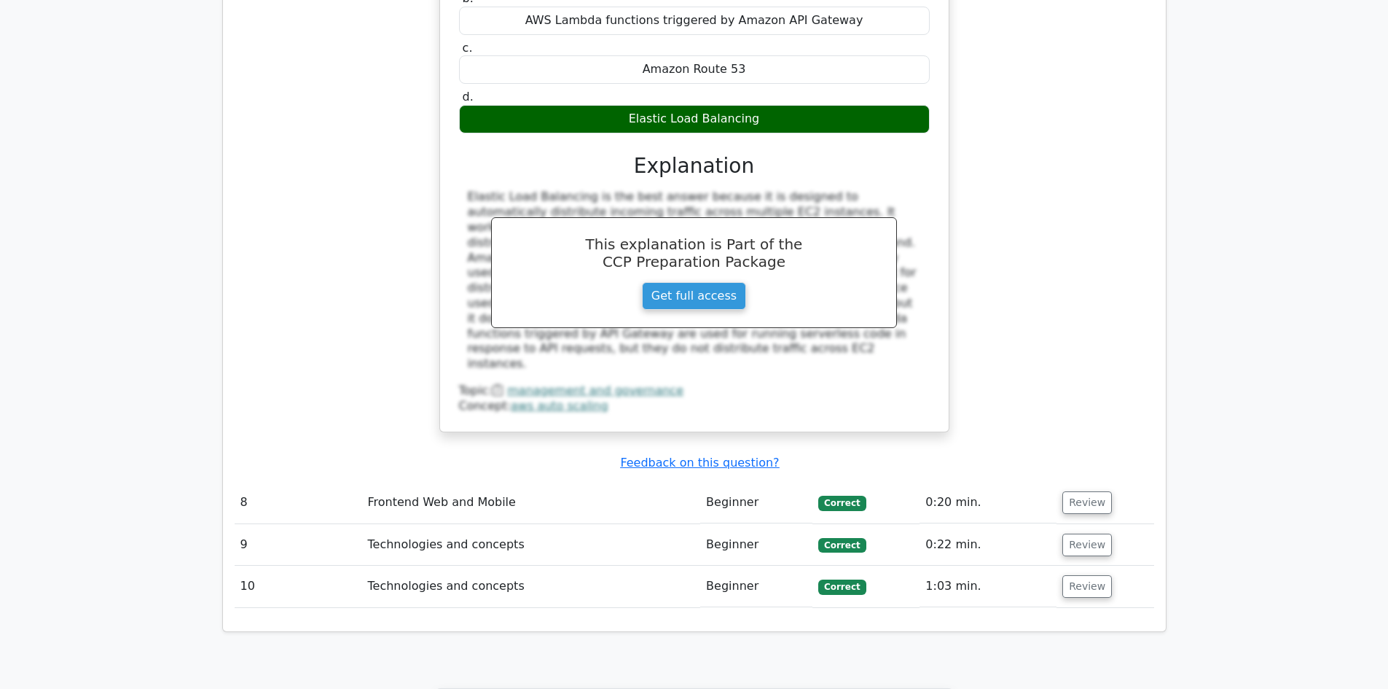
click at [1070, 482] on td "Review" at bounding box center [1105, 503] width 97 height 42
click at [1074, 491] on button "Review" at bounding box center [1087, 502] width 50 height 23
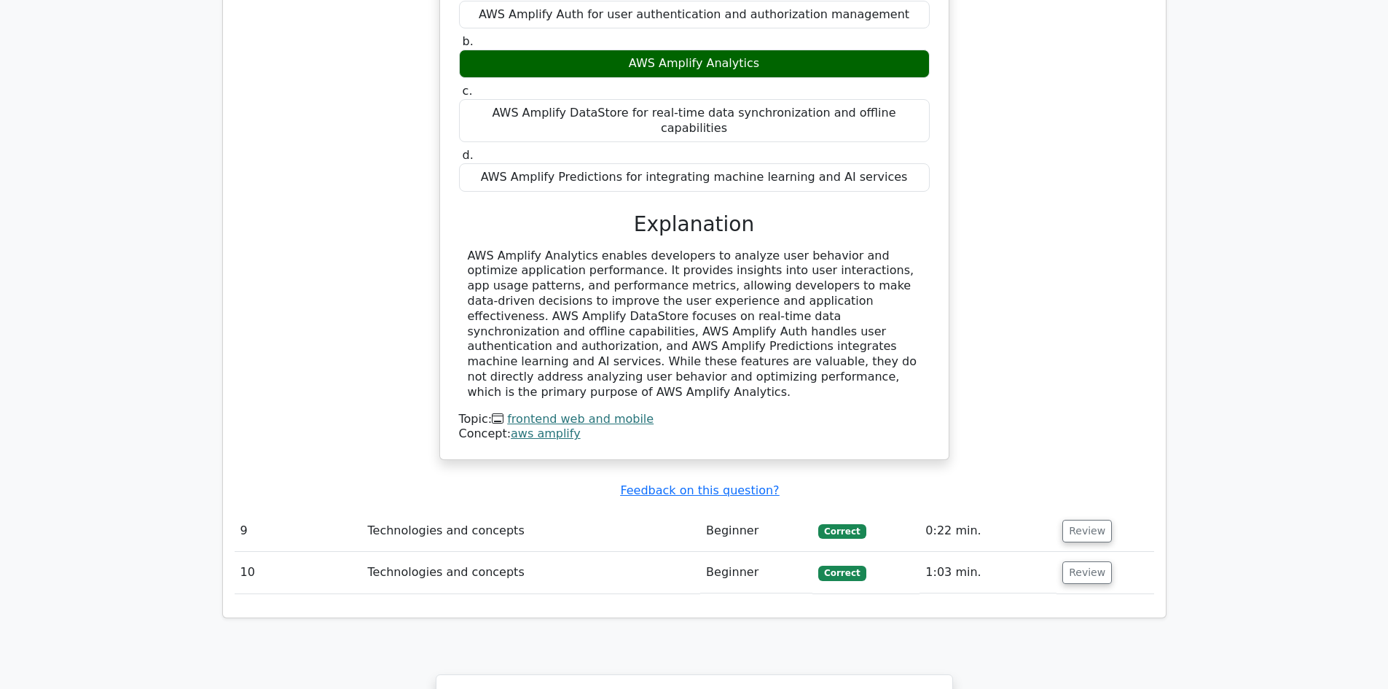
scroll to position [6266, 0]
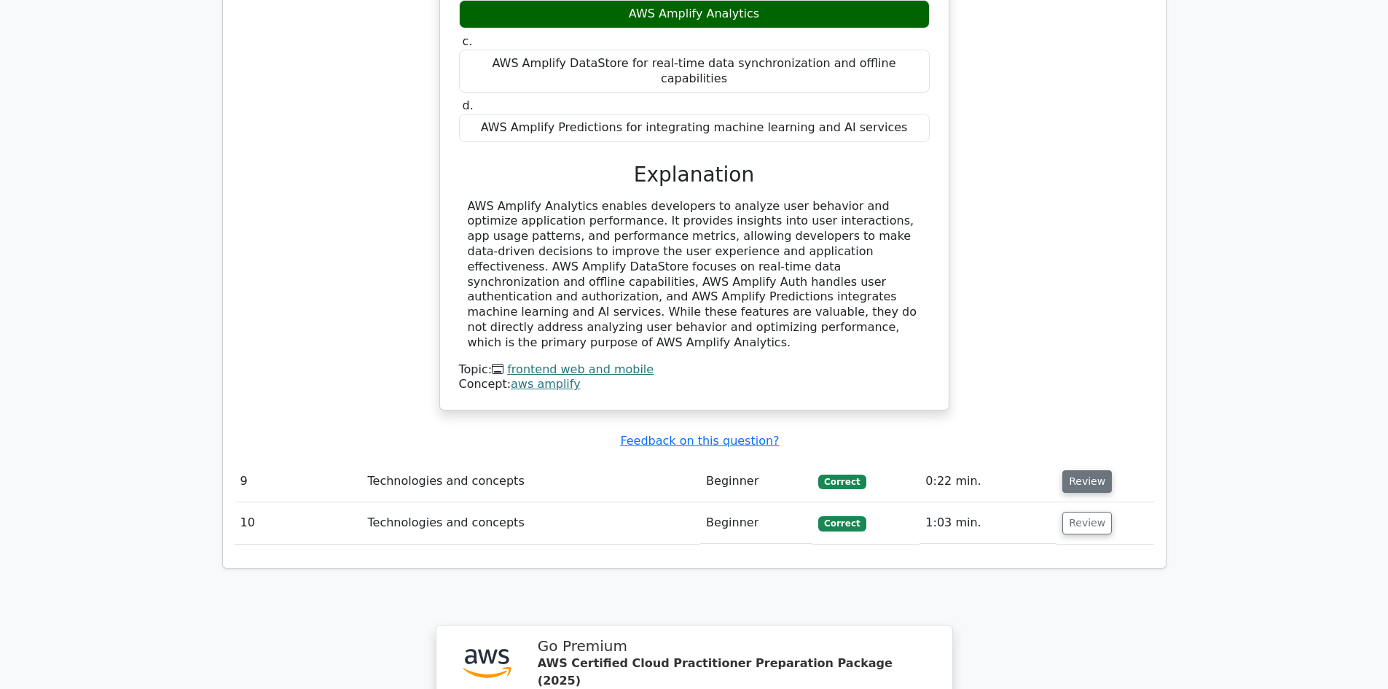
click at [1070, 470] on button "Review" at bounding box center [1087, 481] width 50 height 23
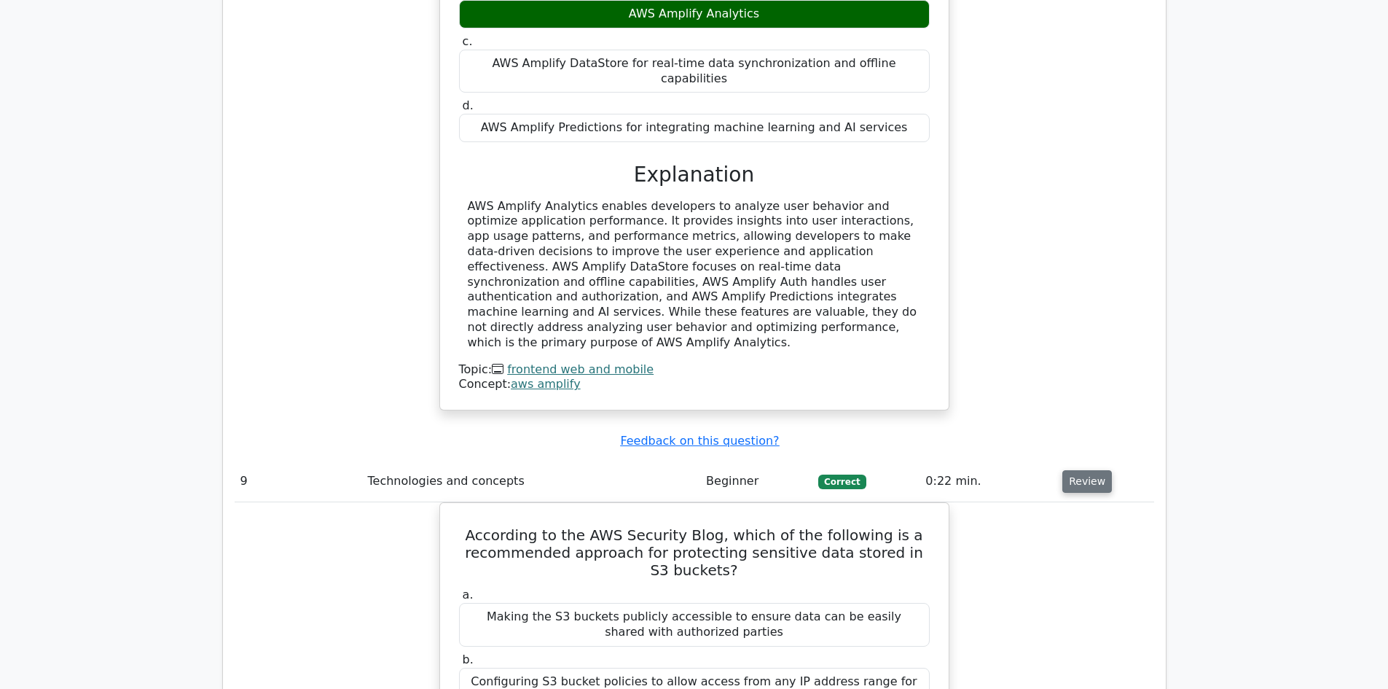
click at [1078, 470] on button "Review" at bounding box center [1087, 481] width 50 height 23
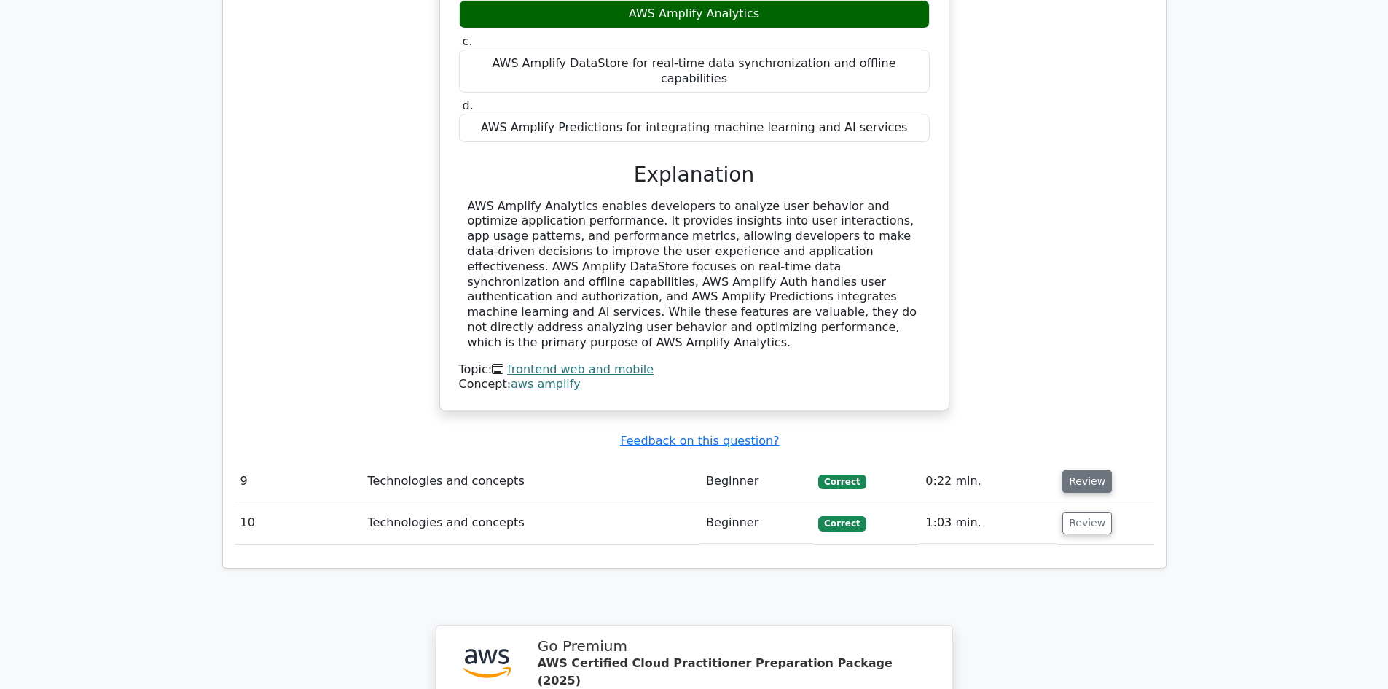
click at [1073, 470] on button "Review" at bounding box center [1087, 481] width 50 height 23
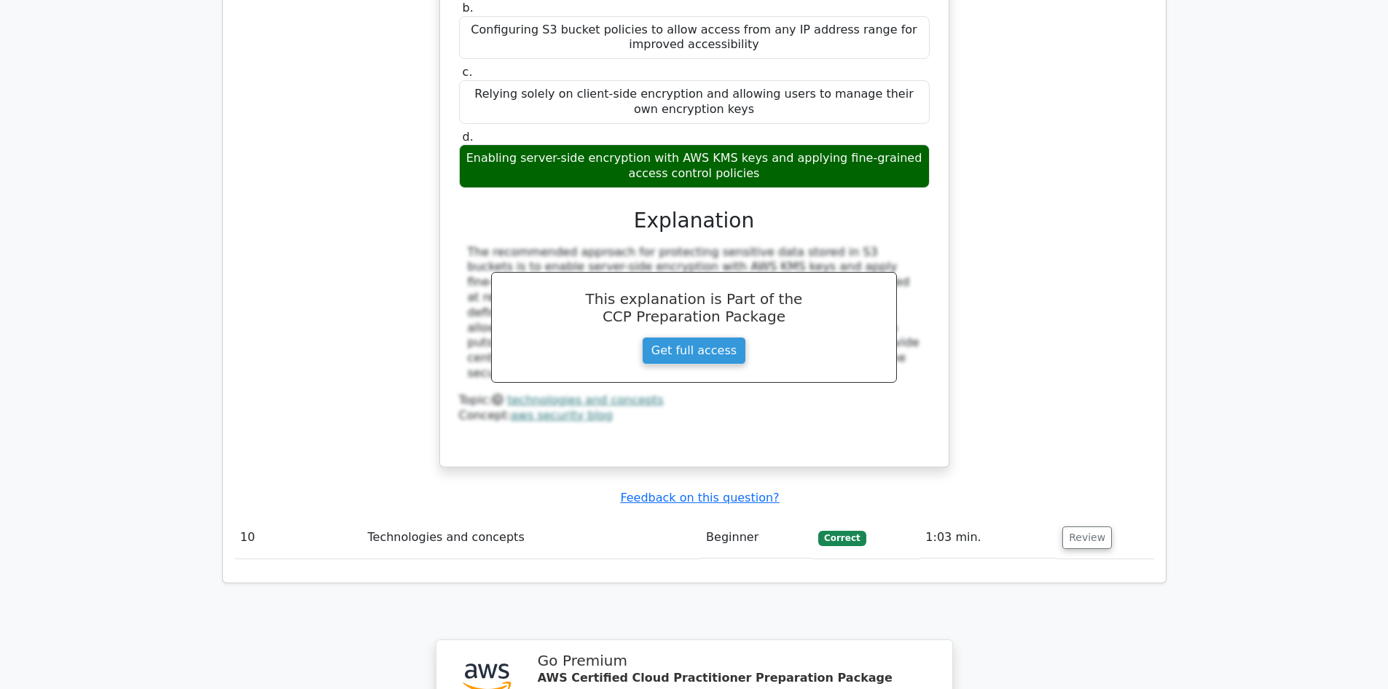
scroll to position [6922, 0]
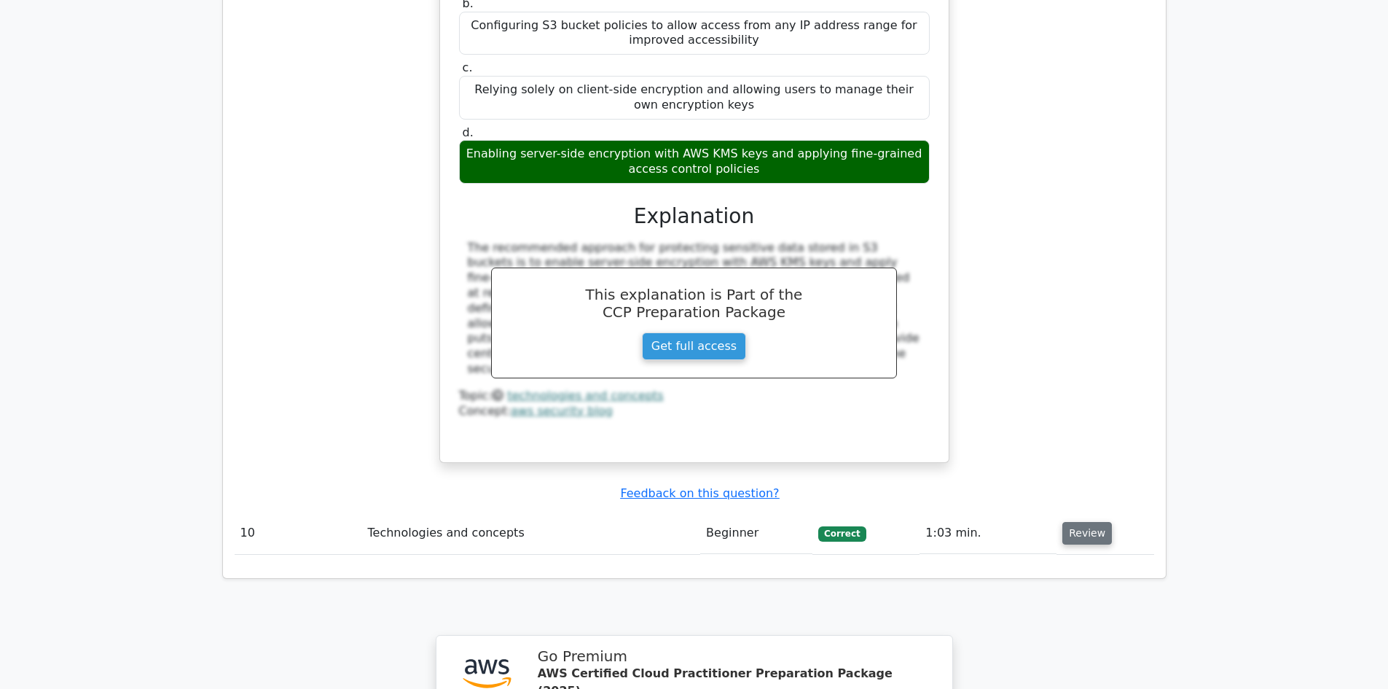
click at [1093, 522] on button "Review" at bounding box center [1087, 533] width 50 height 23
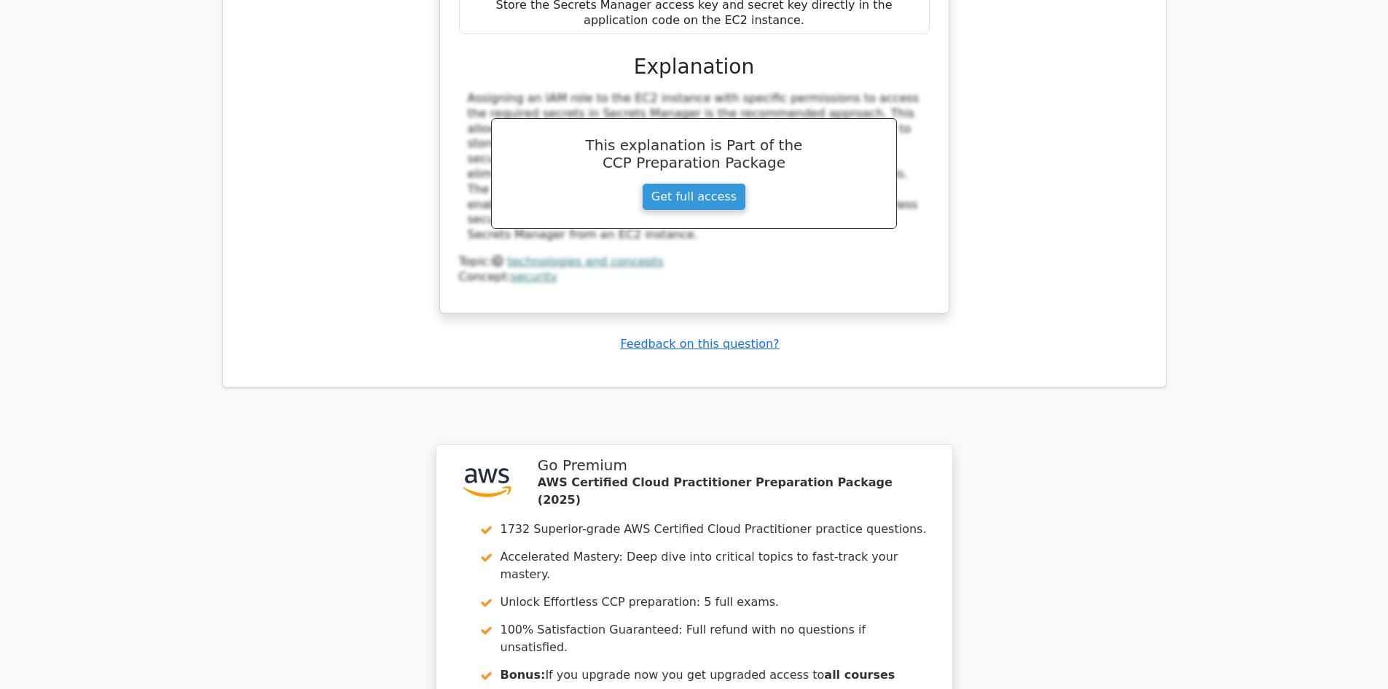
scroll to position [7869, 0]
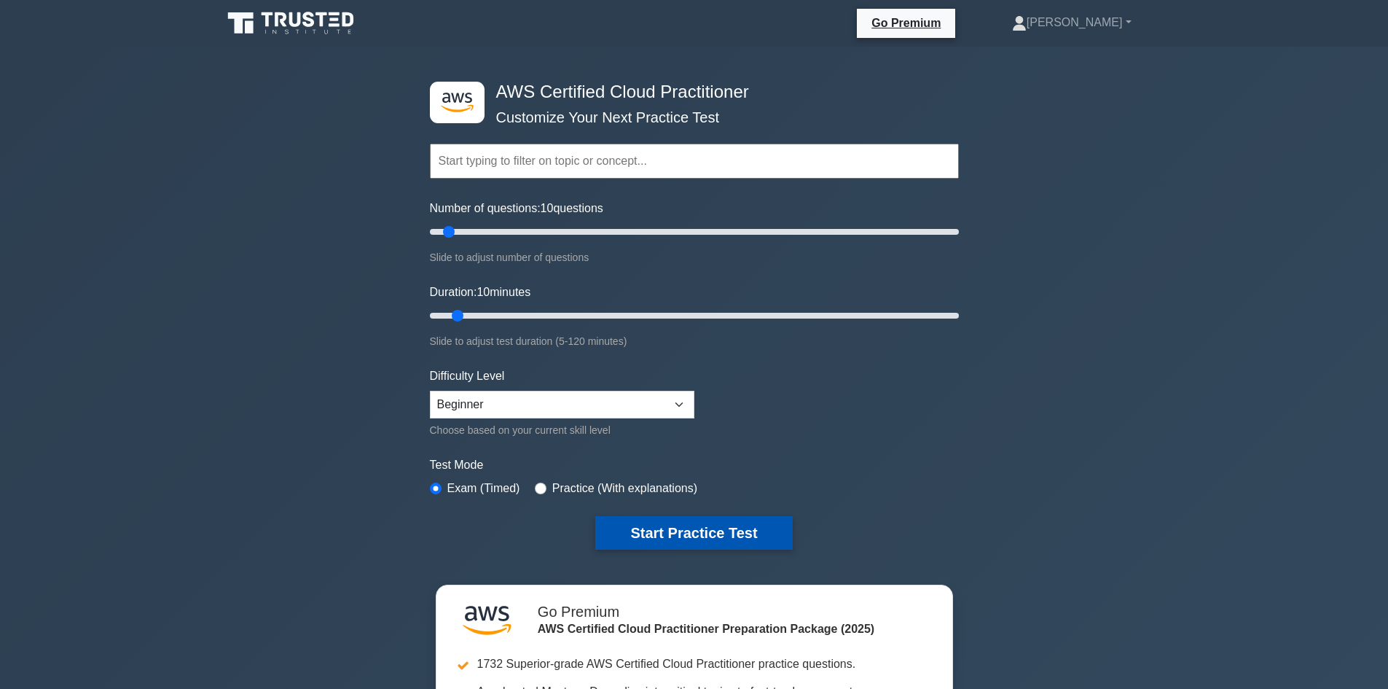
click at [633, 516] on button "Start Practice Test" at bounding box center [693, 533] width 197 height 34
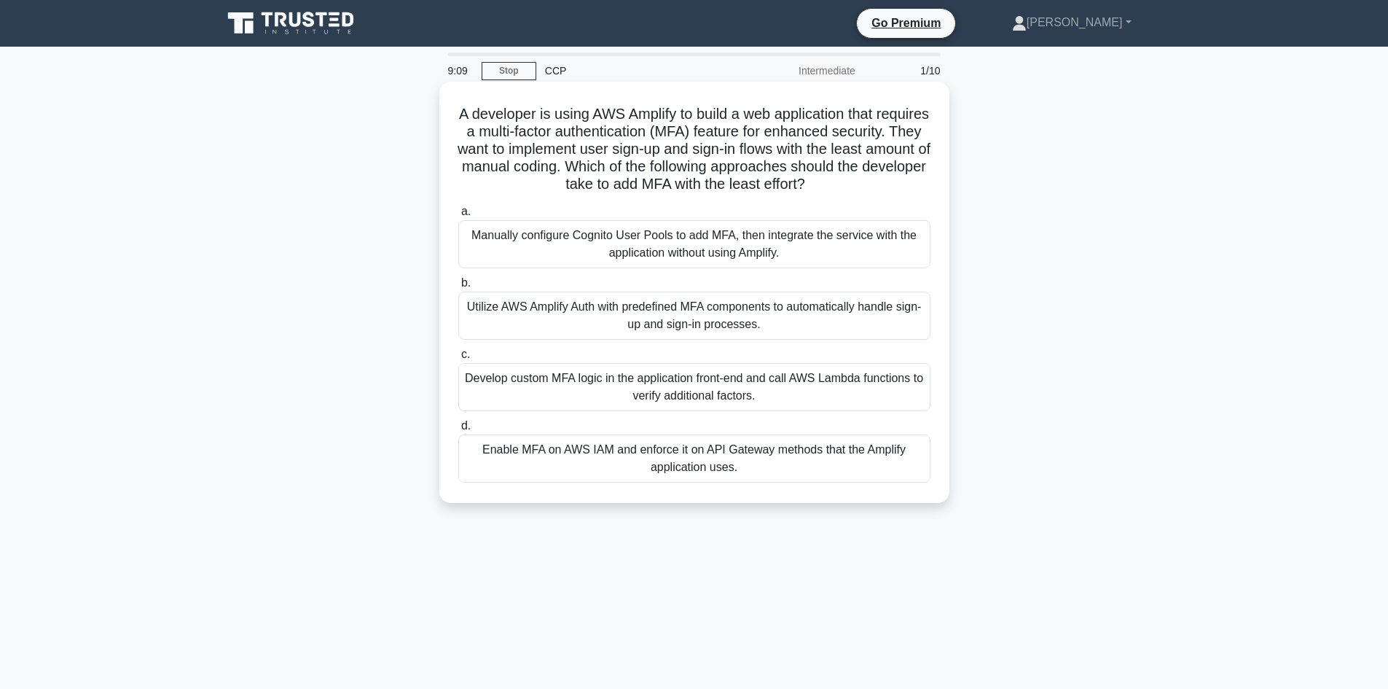
click at [869, 314] on div "Utilize AWS Amplify Auth with predefined MFA components to automatically handle…" at bounding box center [694, 315] width 472 height 48
click at [458, 288] on input "b. Utilize AWS Amplify Auth with predefined MFA components to automatically han…" at bounding box center [458, 282] width 0 height 9
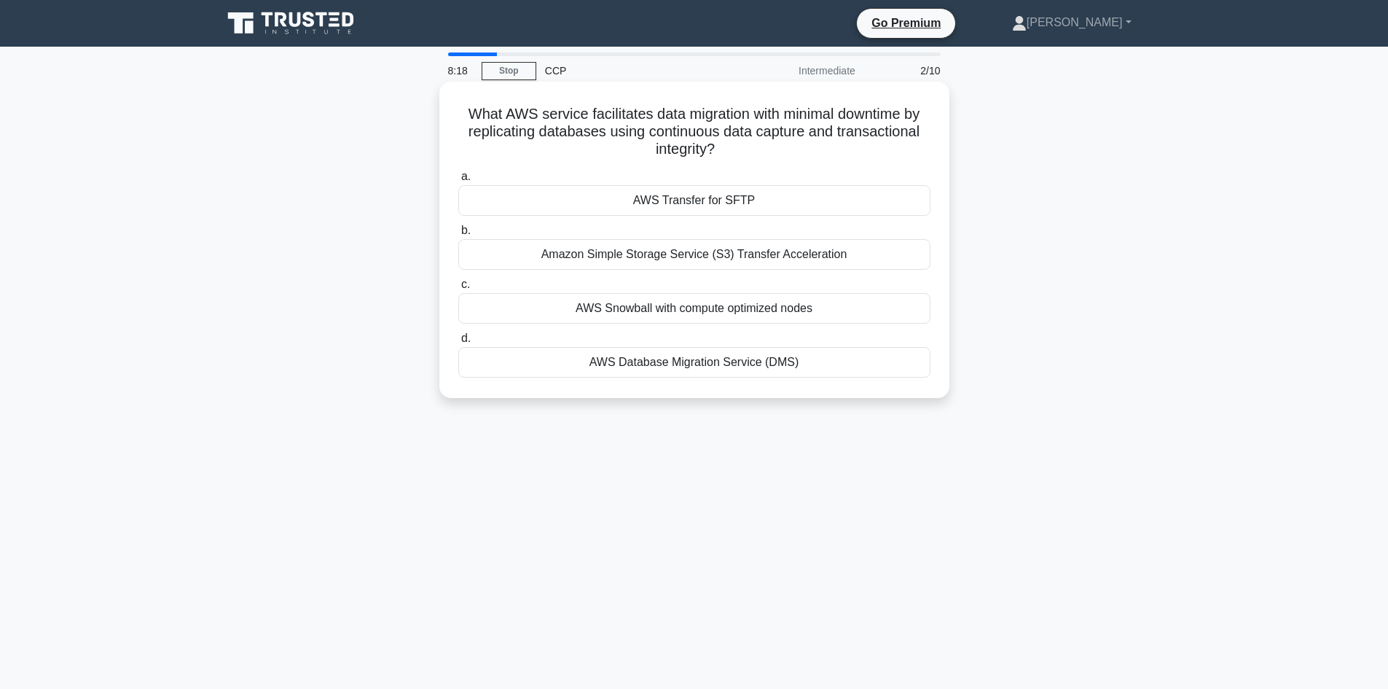
click at [756, 316] on div "AWS Snowball with compute optimized nodes" at bounding box center [694, 308] width 472 height 31
click at [458, 289] on input "c. AWS Snowball with compute optimized nodes" at bounding box center [458, 284] width 0 height 9
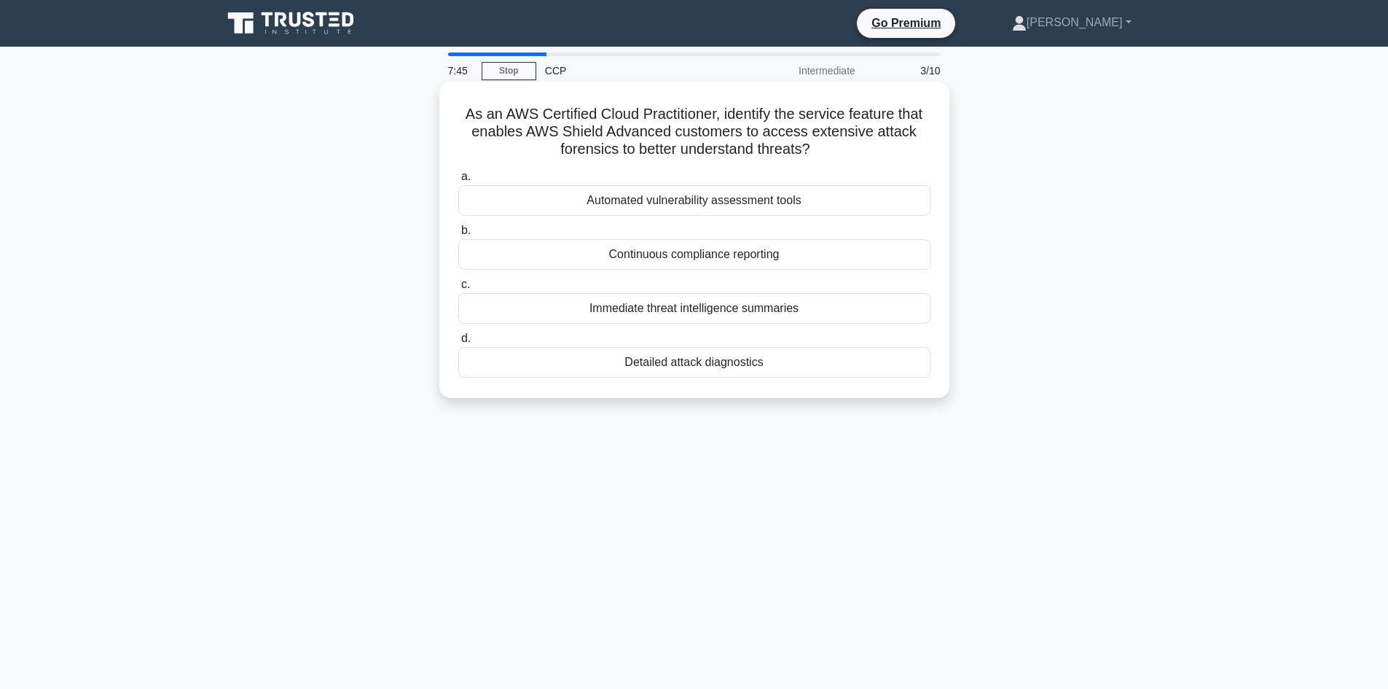
click at [780, 207] on div "Automated vulnerability assessment tools" at bounding box center [694, 200] width 472 height 31
click at [458, 181] on input "a. Automated vulnerability assessment tools" at bounding box center [458, 176] width 0 height 9
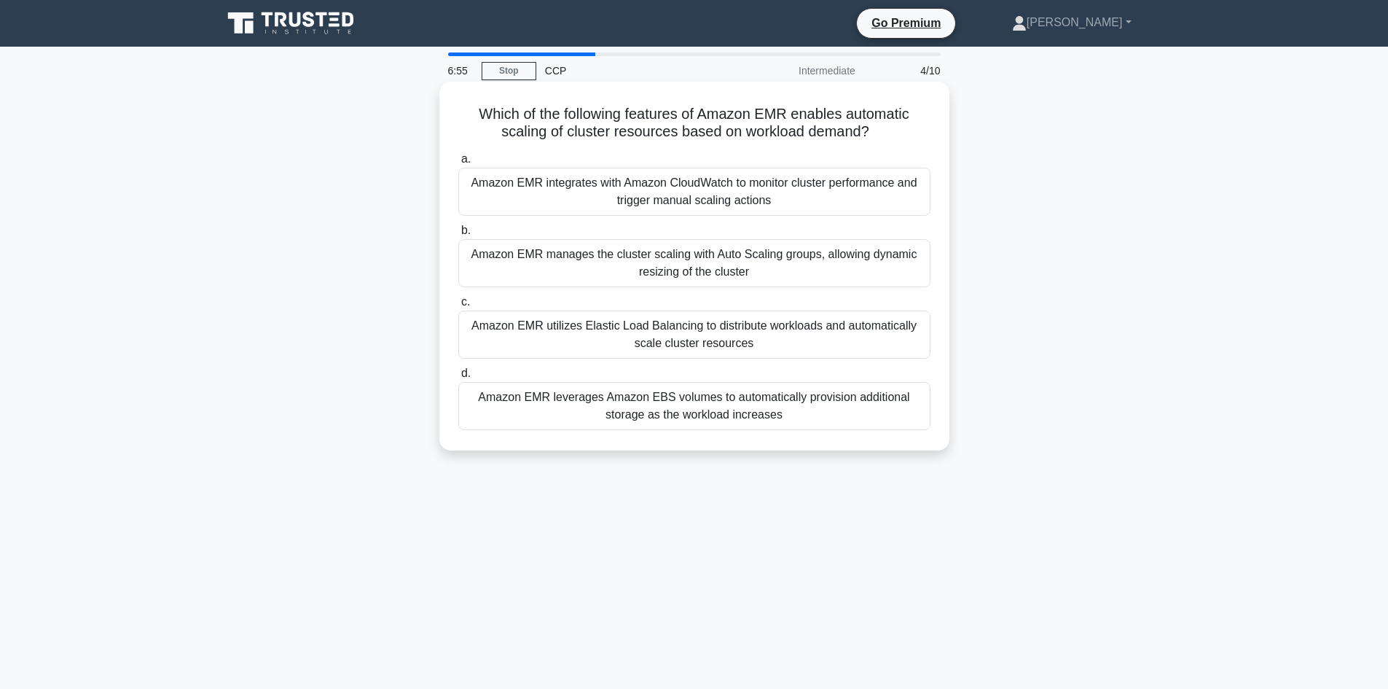
click at [885, 332] on div "Amazon EMR utilizes Elastic Load Balancing to distribute workloads and automati…" at bounding box center [694, 334] width 472 height 48
click at [458, 307] on input "c. Amazon EMR utilizes Elastic Load Balancing to distribute workloads and autom…" at bounding box center [458, 301] width 0 height 9
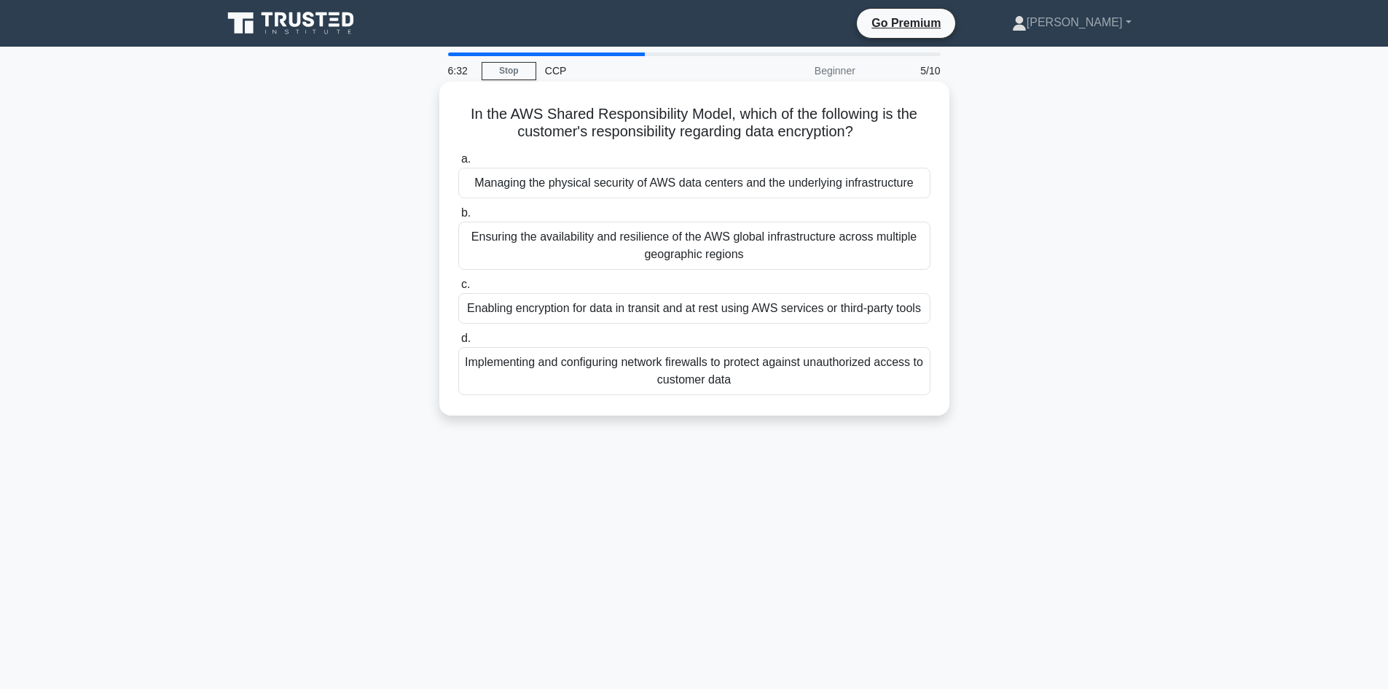
click at [884, 381] on div "Implementing and configuring network firewalls to protect against unauthorized …" at bounding box center [694, 371] width 472 height 48
click at [458, 343] on input "d. Implementing and configuring network firewalls to protect against unauthoriz…" at bounding box center [458, 338] width 0 height 9
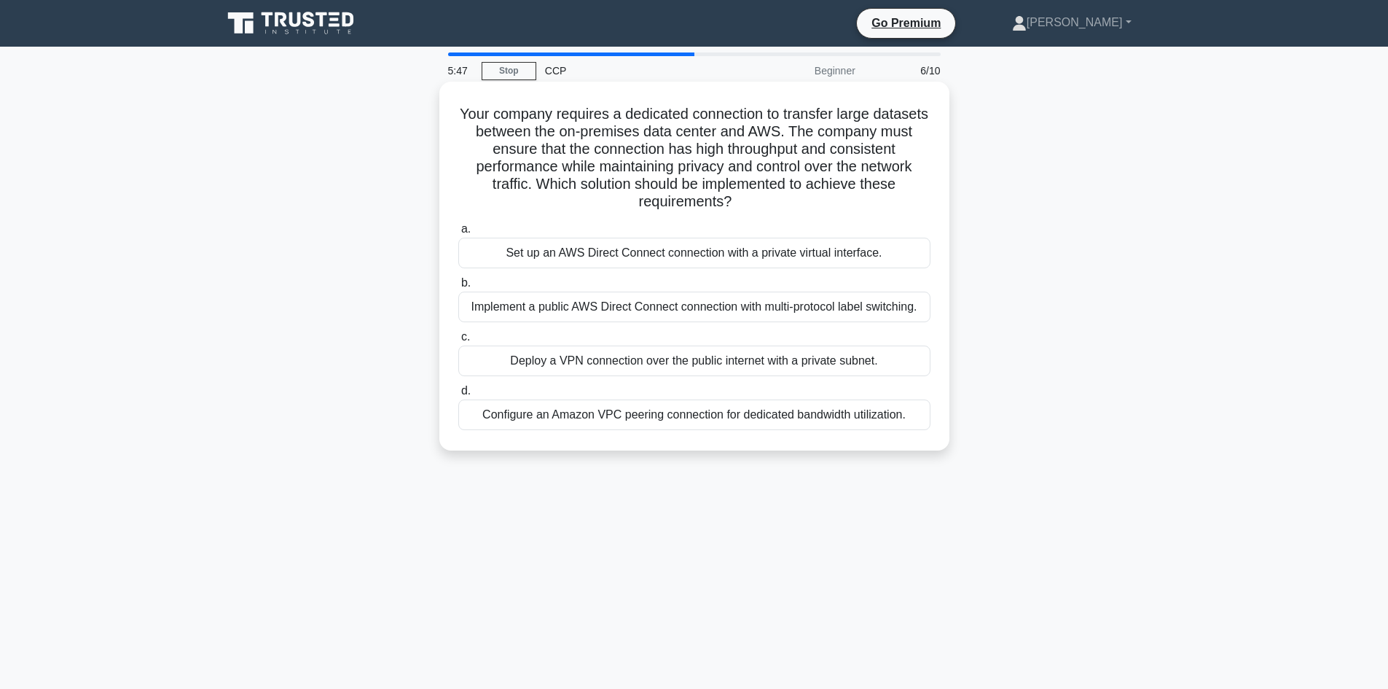
click at [806, 418] on div "Configure an Amazon VPC peering connection for dedicated bandwidth utilization." at bounding box center [694, 414] width 472 height 31
click at [458, 396] on input "d. Configure an Amazon VPC peering connection for dedicated bandwidth utilizati…" at bounding box center [458, 390] width 0 height 9
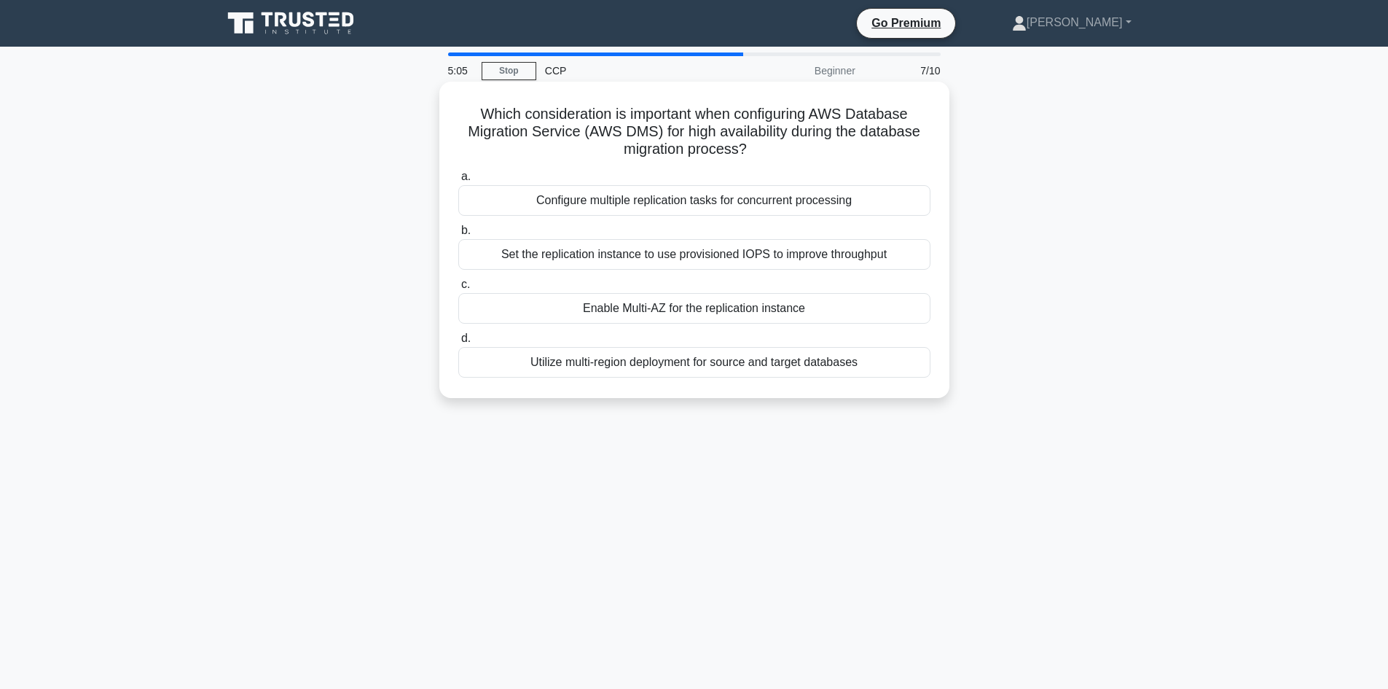
click at [800, 263] on div "Set the replication instance to use provisioned IOPS to improve throughput" at bounding box center [694, 254] width 472 height 31
click at [458, 235] on input "b. Set the replication instance to use provisioned IOPS to improve throughput" at bounding box center [458, 230] width 0 height 9
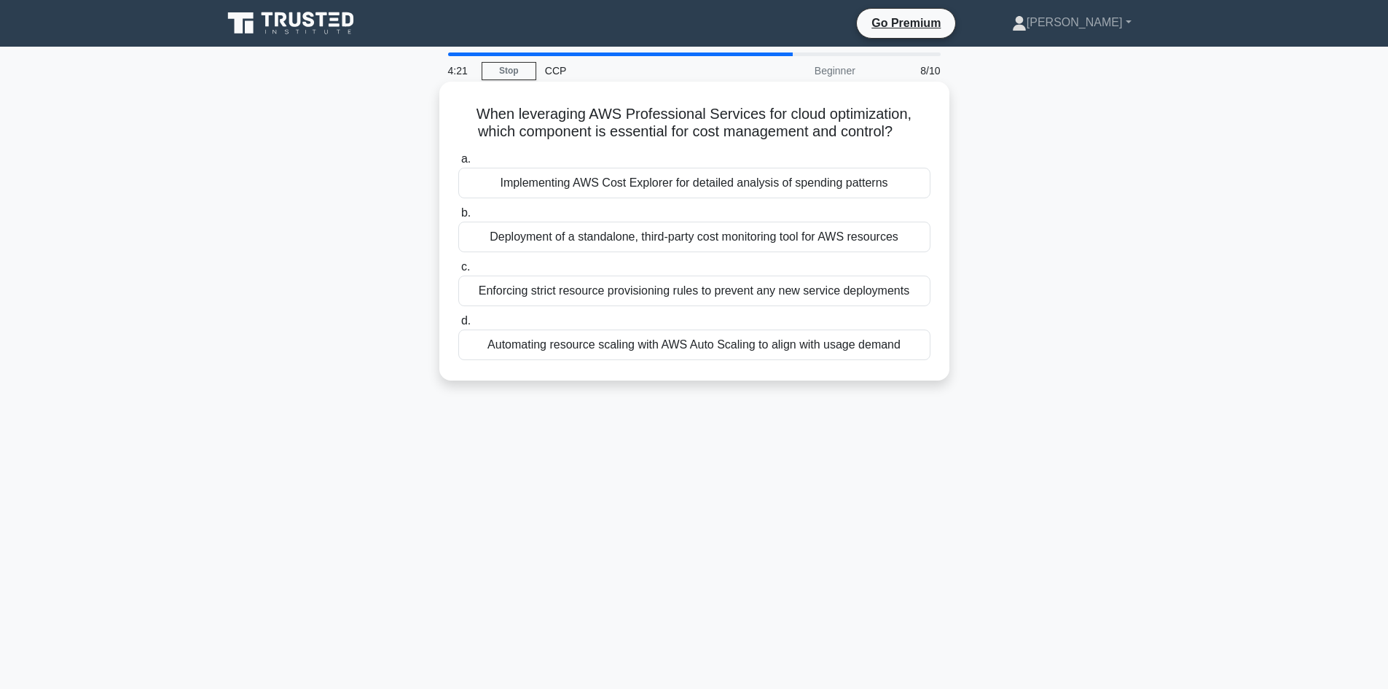
click at [842, 302] on div "Enforcing strict resource provisioning rules to prevent any new service deploym…" at bounding box center [694, 290] width 472 height 31
click at [458, 272] on input "c. Enforcing strict resource provisioning rules to prevent any new service depl…" at bounding box center [458, 266] width 0 height 9
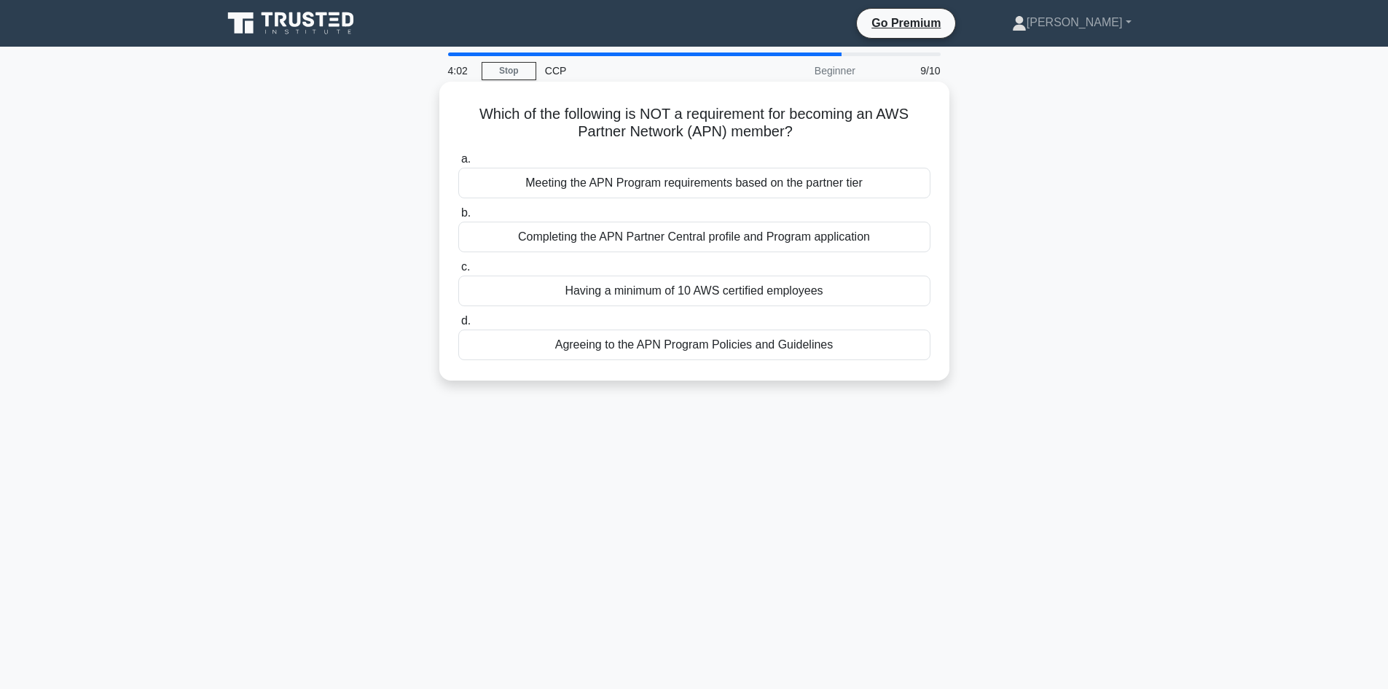
click at [724, 287] on div "Having a minimum of 10 AWS certified employees" at bounding box center [694, 290] width 472 height 31
click at [458, 272] on input "c. Having a minimum of 10 AWS certified employees" at bounding box center [458, 266] width 0 height 9
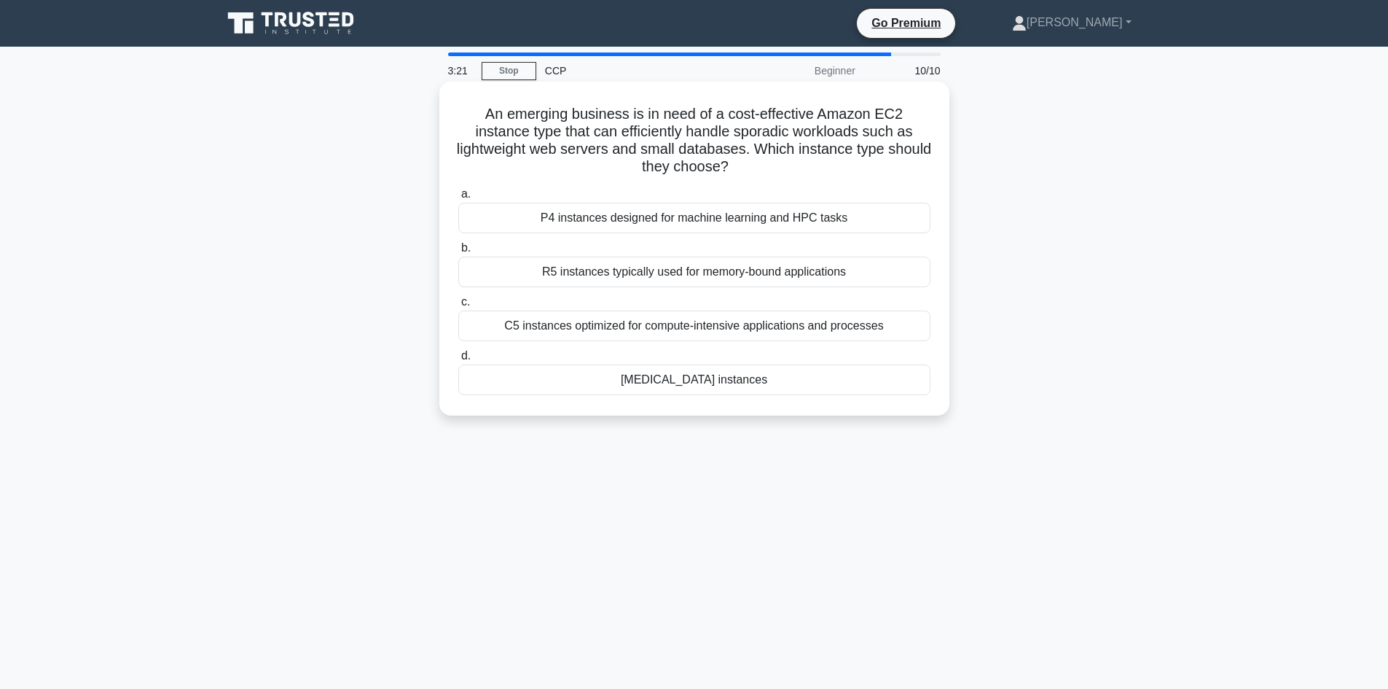
click at [735, 391] on div "T3 instances" at bounding box center [694, 379] width 472 height 31
click at [458, 361] on input "d. T3 instances" at bounding box center [458, 355] width 0 height 9
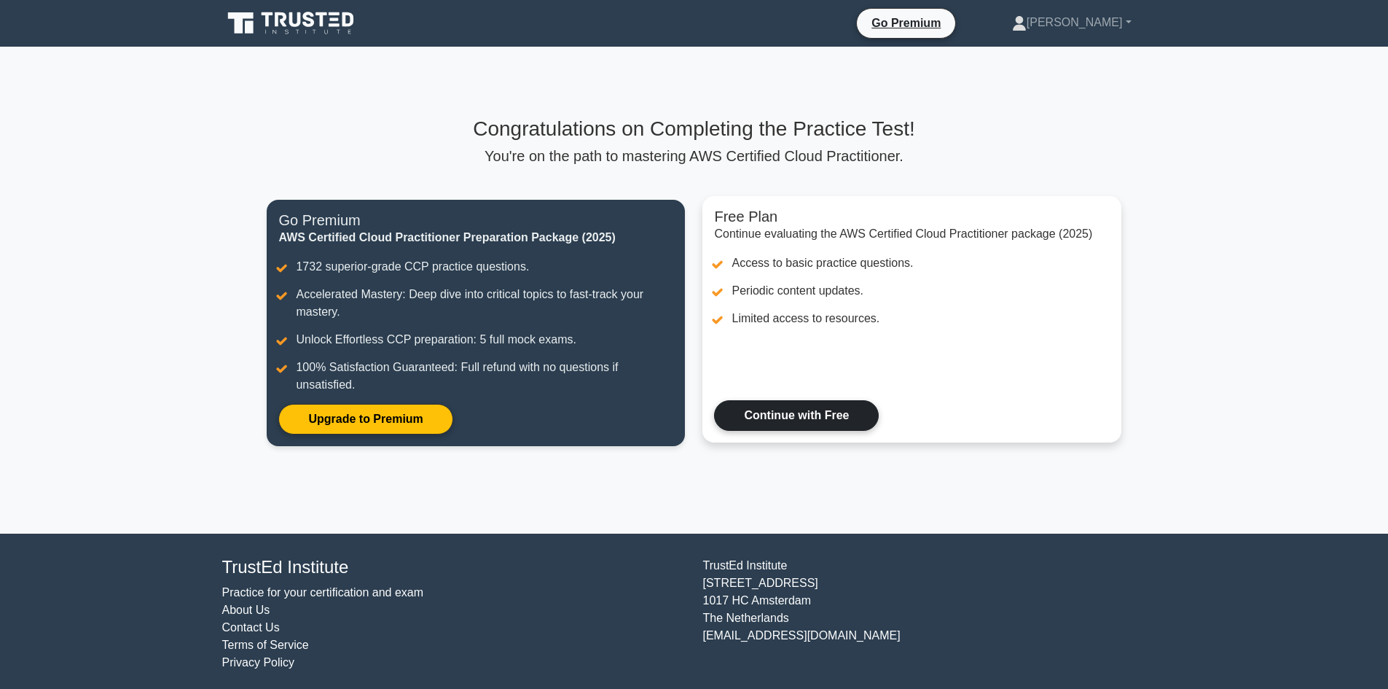
click at [770, 410] on link "Continue with Free" at bounding box center [796, 415] width 165 height 31
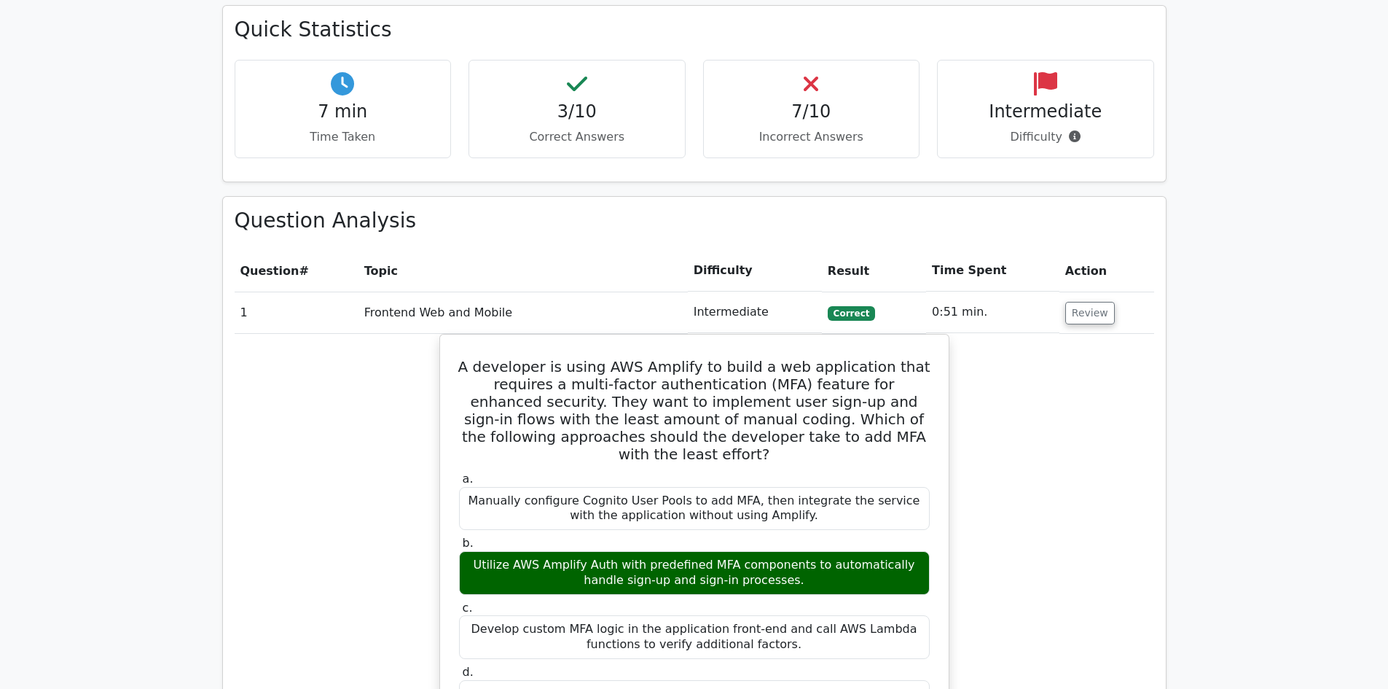
scroll to position [874, 0]
